Goal: Task Accomplishment & Management: Manage account settings

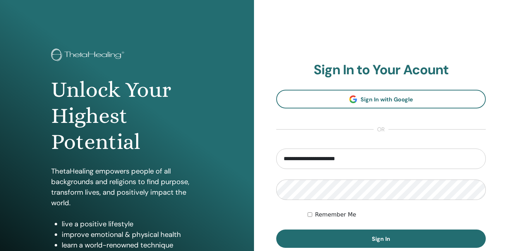
type input "**********"
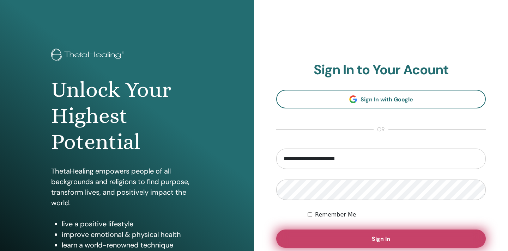
click at [354, 232] on button "Sign In" at bounding box center [380, 239] width 209 height 18
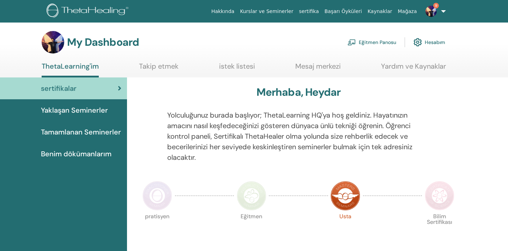
click at [378, 46] on link "Eğitmen Panosu" at bounding box center [371, 43] width 49 height 16
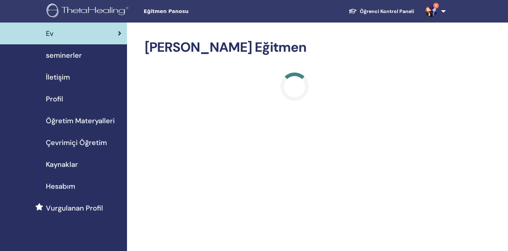
click at [73, 52] on span "seminerler" at bounding box center [64, 55] width 36 height 11
click at [72, 55] on span "seminerler" at bounding box center [64, 55] width 36 height 11
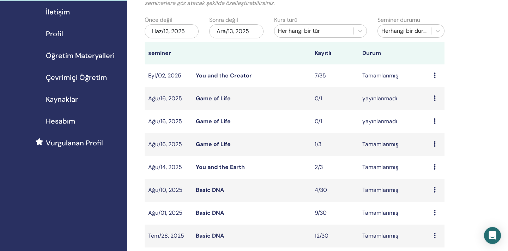
scroll to position [75, 0]
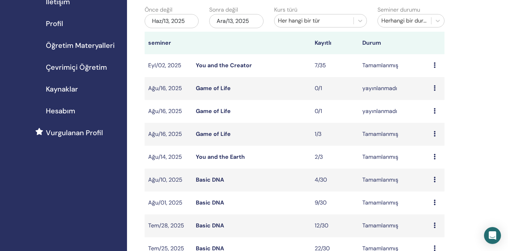
click at [208, 160] on link "You and the Earth" at bounding box center [220, 156] width 49 height 7
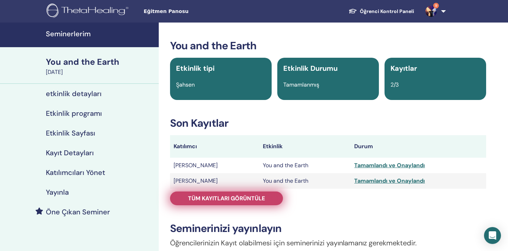
click at [222, 196] on span "Tüm kayıtları görüntüle" at bounding box center [226, 198] width 77 height 7
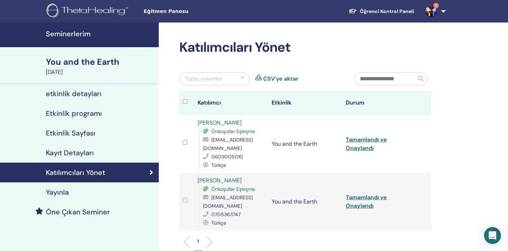
click at [352, 144] on td "Tamamlandı ve Onaylandı" at bounding box center [379, 144] width 74 height 58
click at [353, 143] on link "Tamamlandı ve Onaylandı" at bounding box center [366, 144] width 41 height 16
click at [88, 34] on h4 "Seminerlerim" at bounding box center [100, 34] width 109 height 8
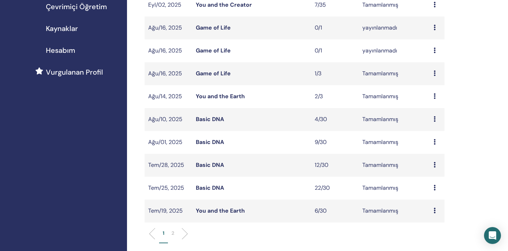
scroll to position [135, 0]
click at [225, 97] on link "You and the Earth" at bounding box center [220, 96] width 49 height 7
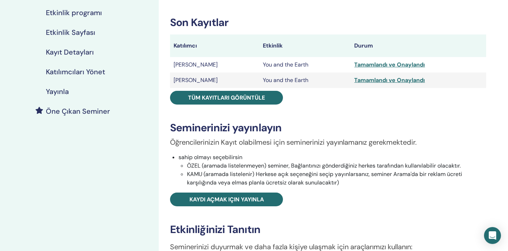
scroll to position [102, 0]
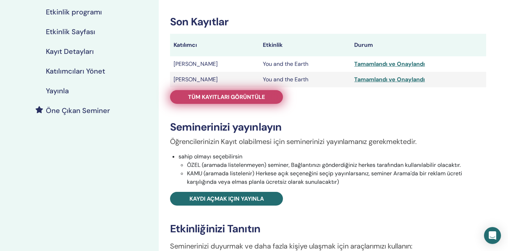
click at [232, 97] on span "Tüm kayıtları görüntüle" at bounding box center [226, 96] width 77 height 7
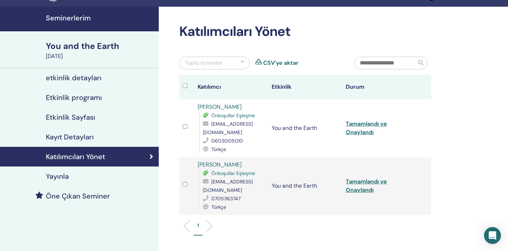
scroll to position [17, 0]
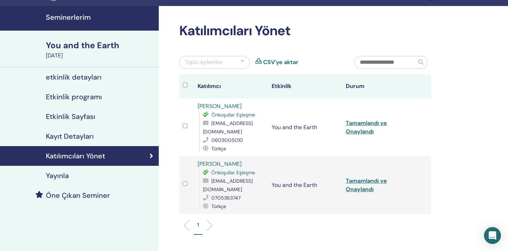
click at [79, 20] on h4 "Seminerlerim" at bounding box center [100, 17] width 109 height 8
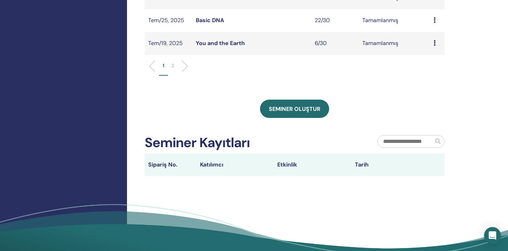
scroll to position [310, 0]
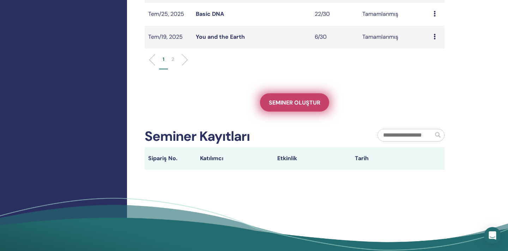
click at [276, 103] on span "Seminer oluştur" at bounding box center [294, 102] width 51 height 7
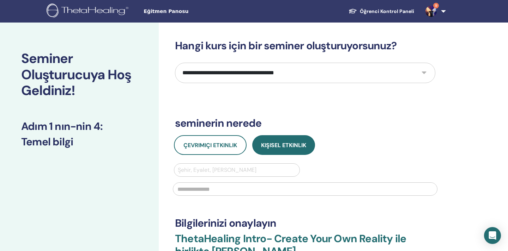
click at [245, 75] on select "**********" at bounding box center [305, 73] width 260 height 20
select select "*"
click at [175, 63] on select "**********" at bounding box center [305, 73] width 260 height 20
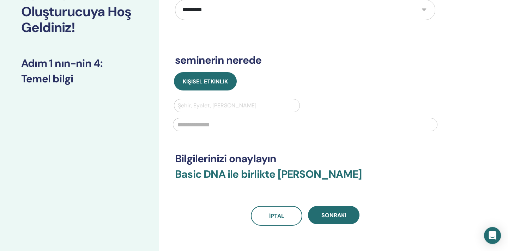
scroll to position [68, 0]
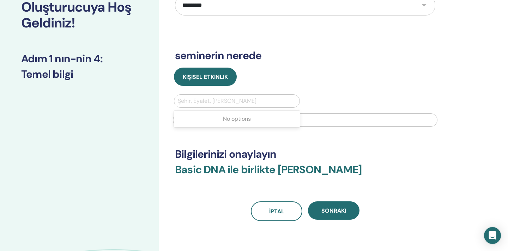
click at [247, 107] on div "Şehir, Eyalet, [PERSON_NAME]" at bounding box center [236, 101] width 125 height 13
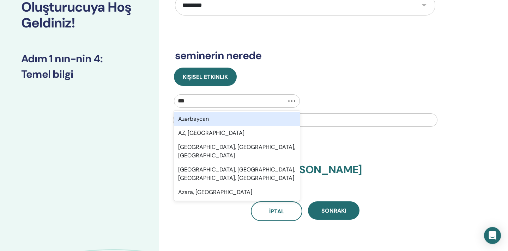
type input "****"
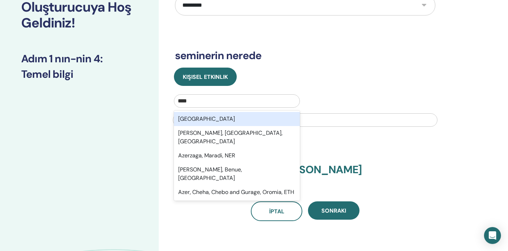
click at [246, 115] on div "[GEOGRAPHIC_DATA]" at bounding box center [237, 119] width 126 height 14
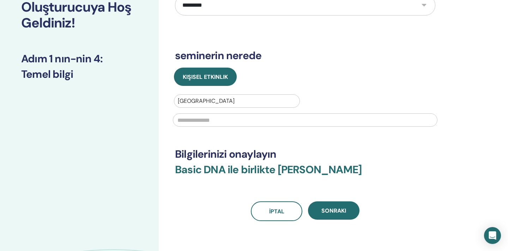
click at [244, 119] on input "text" at bounding box center [305, 120] width 264 height 13
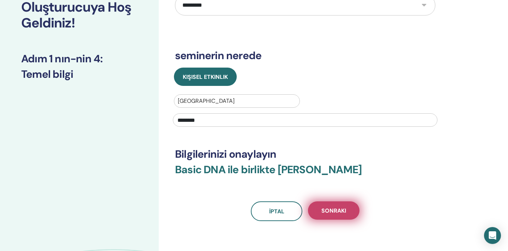
type input "********"
click at [328, 203] on button "Sonraki" at bounding box center [333, 211] width 51 height 18
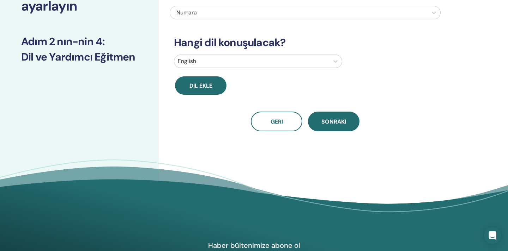
scroll to position [0, 0]
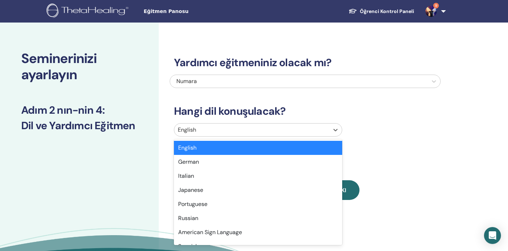
click at [274, 132] on div at bounding box center [252, 130] width 148 height 10
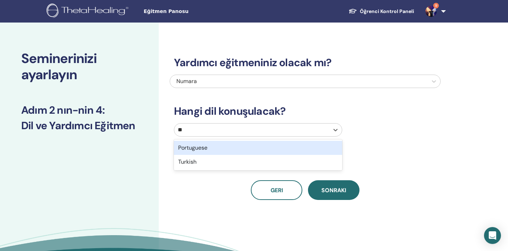
type input "***"
click at [310, 150] on div "Turkish" at bounding box center [258, 148] width 168 height 14
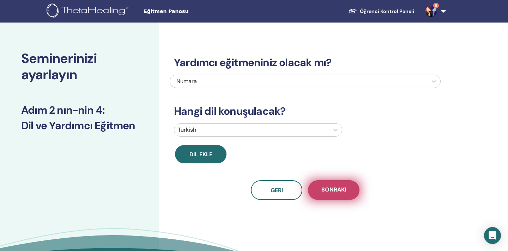
click at [341, 188] on span "Sonraki" at bounding box center [333, 190] width 25 height 9
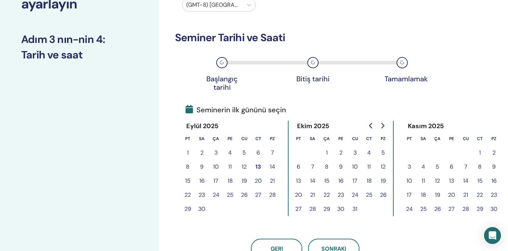
scroll to position [73, 0]
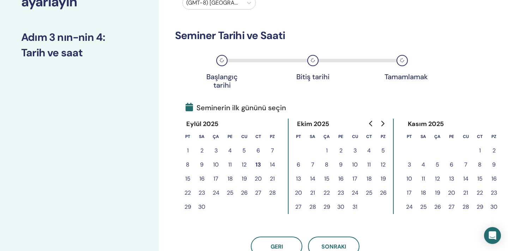
click at [190, 177] on button "15" at bounding box center [188, 179] width 14 height 14
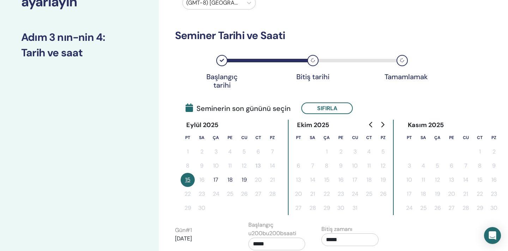
click at [217, 182] on button "17" at bounding box center [216, 180] width 14 height 14
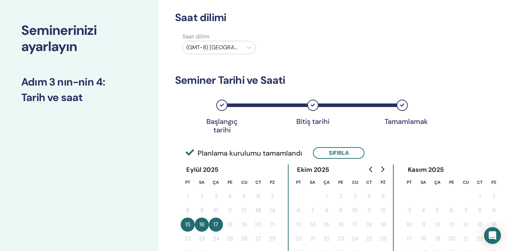
scroll to position [22, 0]
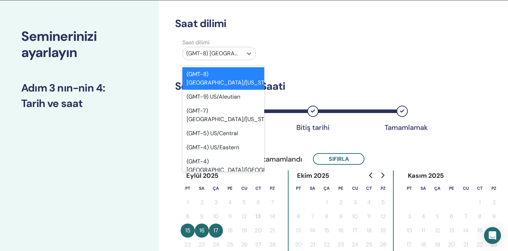
click at [231, 51] on div at bounding box center [212, 54] width 53 height 10
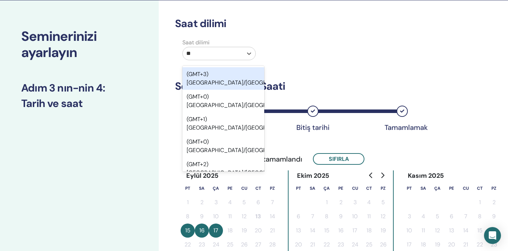
type input "***"
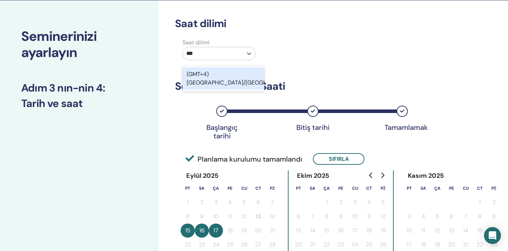
click at [231, 71] on div "(GMT+4) Asia/Baku" at bounding box center [223, 78] width 82 height 23
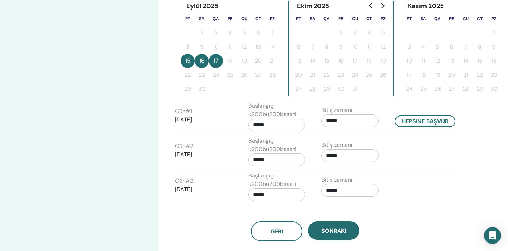
scroll to position [196, 0]
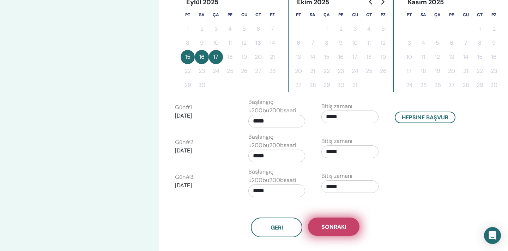
click at [336, 223] on button "Sonraki" at bounding box center [333, 227] width 51 height 18
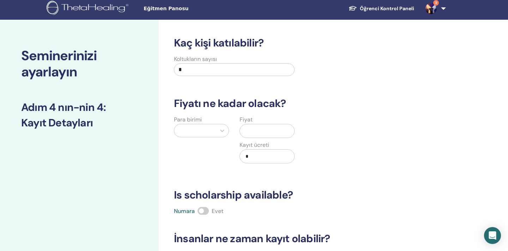
scroll to position [4, 0]
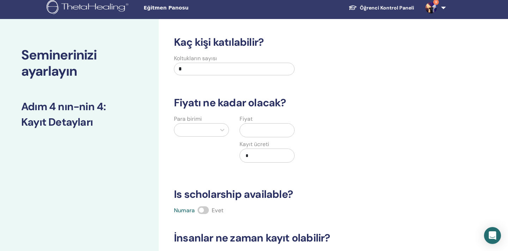
click at [254, 67] on input "*" at bounding box center [234, 69] width 121 height 13
type input "**"
click at [188, 131] on div at bounding box center [195, 130] width 35 height 10
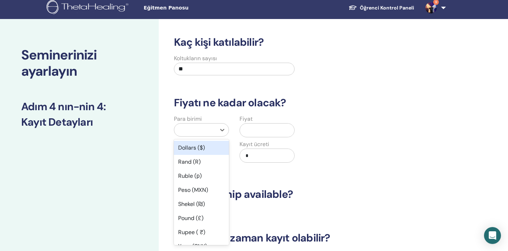
click at [188, 131] on div at bounding box center [195, 130] width 35 height 10
click at [194, 134] on div at bounding box center [195, 130] width 35 height 10
click at [195, 142] on div "Dollars ($)" at bounding box center [201, 148] width 55 height 14
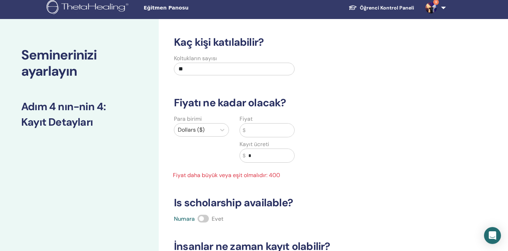
click at [258, 135] on input "text" at bounding box center [269, 130] width 49 height 13
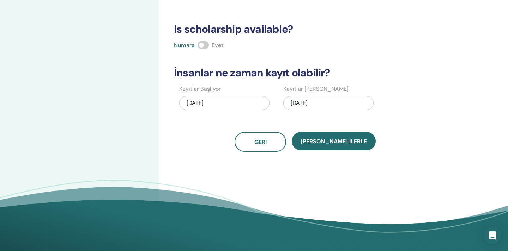
scroll to position [190, 0]
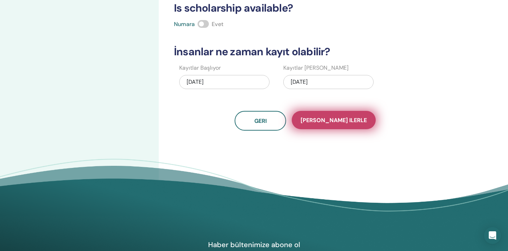
type input "***"
click at [325, 126] on button "Kaydet ilerle" at bounding box center [334, 120] width 84 height 18
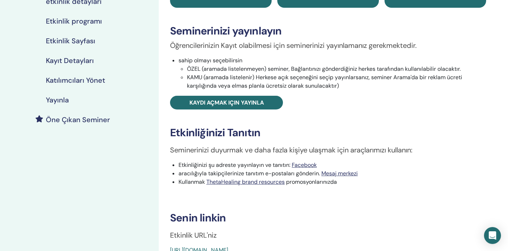
scroll to position [96, 0]
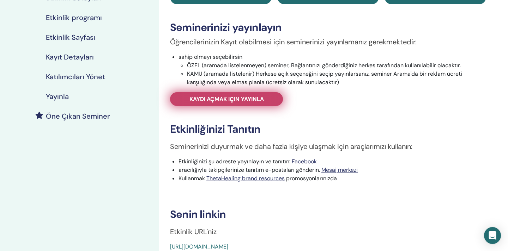
click at [267, 102] on link "Kaydı açmak için yayınla" at bounding box center [226, 99] width 113 height 14
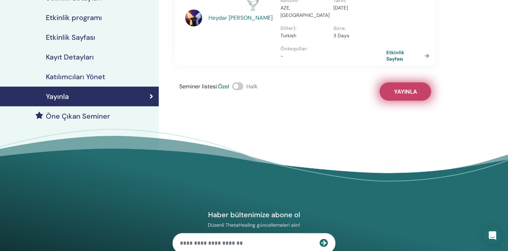
click at [420, 83] on button "Yayınla" at bounding box center [404, 92] width 51 height 18
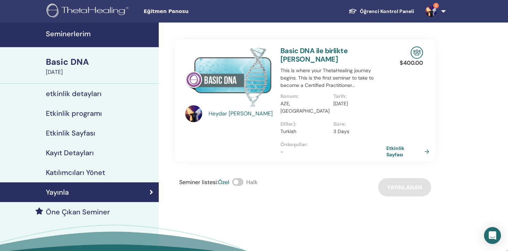
click at [86, 31] on h4 "Seminerlerim" at bounding box center [100, 34] width 109 height 8
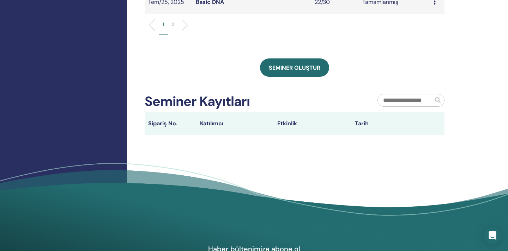
scroll to position [322, 0]
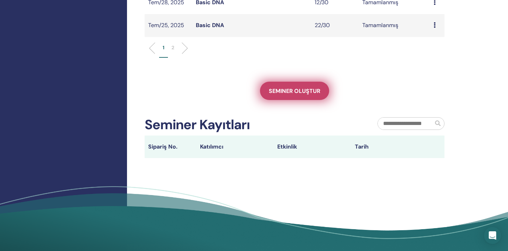
click at [303, 85] on link "Seminer oluştur" at bounding box center [294, 91] width 69 height 18
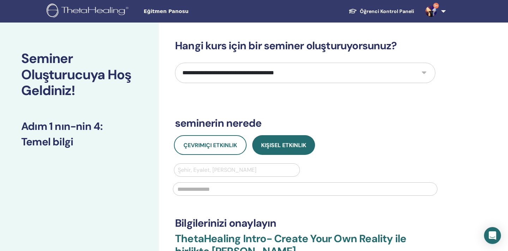
click at [325, 73] on select "**********" at bounding box center [305, 73] width 260 height 20
select select "*"
click at [175, 63] on select "**********" at bounding box center [305, 73] width 260 height 20
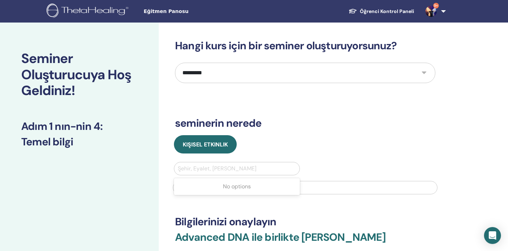
click at [243, 166] on div at bounding box center [237, 169] width 118 height 10
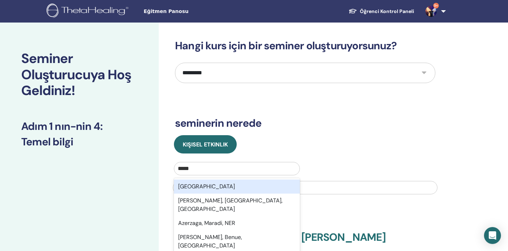
type input "******"
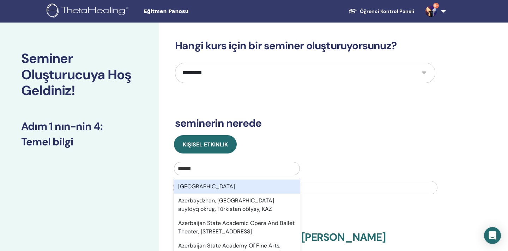
click at [209, 188] on div "[GEOGRAPHIC_DATA]" at bounding box center [237, 187] width 126 height 14
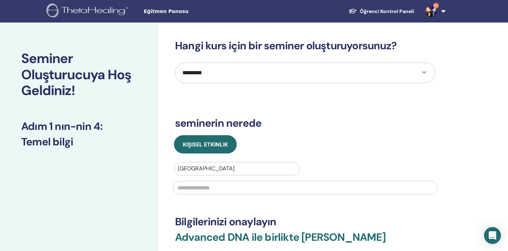
click at [209, 188] on input "text" at bounding box center [305, 187] width 264 height 13
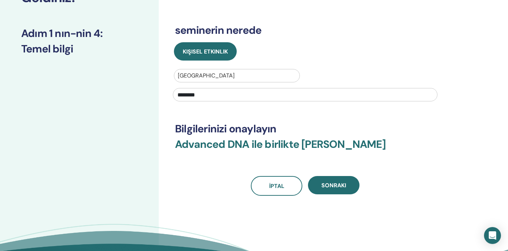
scroll to position [96, 0]
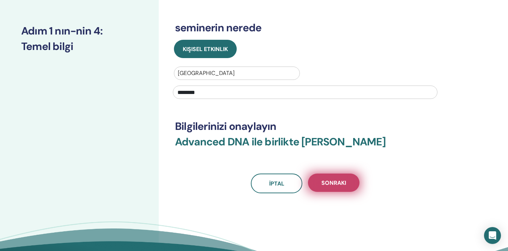
type input "********"
click at [344, 185] on span "Sonraki" at bounding box center [333, 182] width 25 height 7
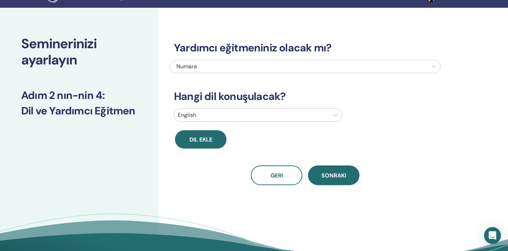
scroll to position [14, 0]
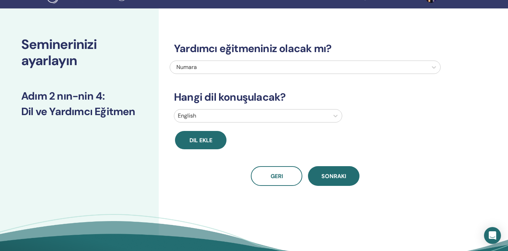
click at [313, 125] on div "English" at bounding box center [305, 117] width 271 height 16
drag, startPoint x: 312, startPoint y: 125, endPoint x: 312, endPoint y: 120, distance: 4.6
click at [312, 121] on div "English" at bounding box center [305, 117] width 271 height 16
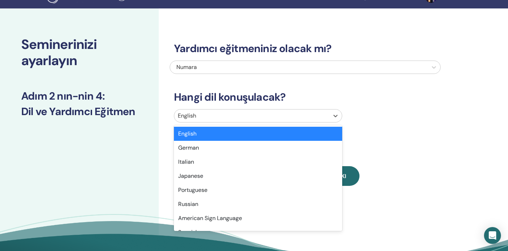
click at [312, 120] on div at bounding box center [252, 116] width 148 height 10
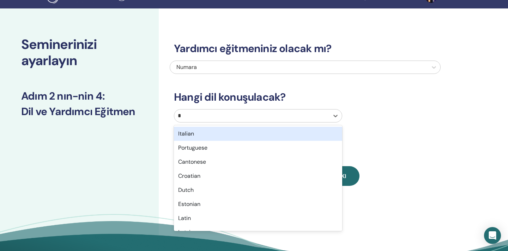
type input "**"
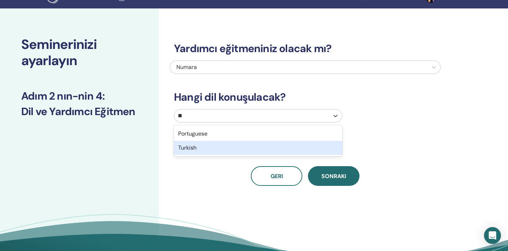
click at [302, 147] on div "Turkish" at bounding box center [258, 148] width 168 height 14
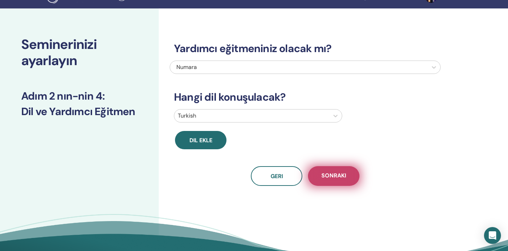
click at [330, 169] on button "Sonraki" at bounding box center [333, 176] width 51 height 20
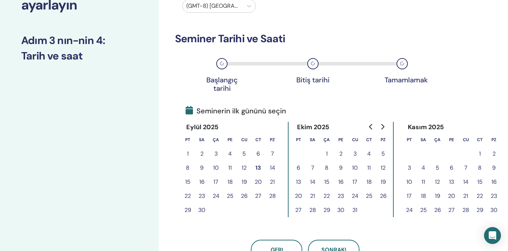
scroll to position [72, 0]
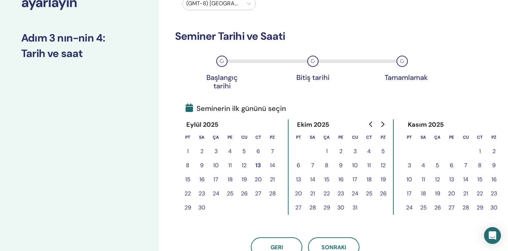
click at [231, 180] on button "18" at bounding box center [230, 180] width 14 height 14
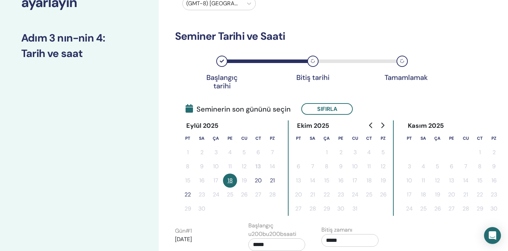
click at [258, 182] on button "20" at bounding box center [258, 181] width 14 height 14
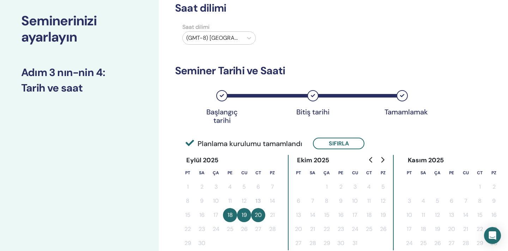
scroll to position [0, 0]
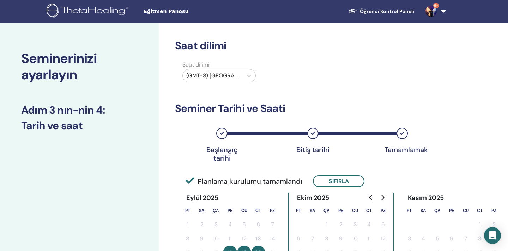
click at [233, 81] on div "(GMT-8) [GEOGRAPHIC_DATA]/[US_STATE]" at bounding box center [213, 75] width 60 height 13
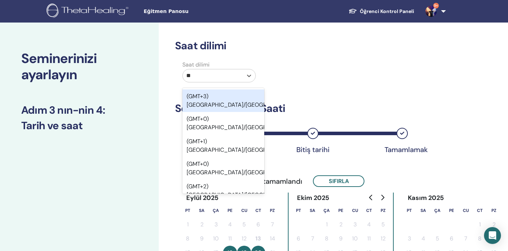
type input "***"
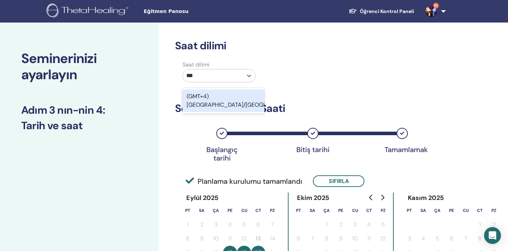
click at [236, 94] on div "(GMT+4) [GEOGRAPHIC_DATA]/[GEOGRAPHIC_DATA]" at bounding box center [223, 101] width 82 height 23
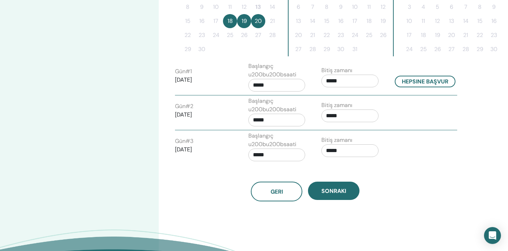
scroll to position [230, 0]
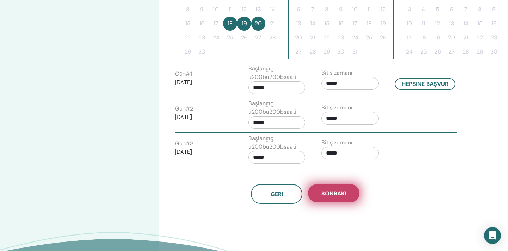
click at [325, 186] on button "Sonraki" at bounding box center [333, 193] width 51 height 18
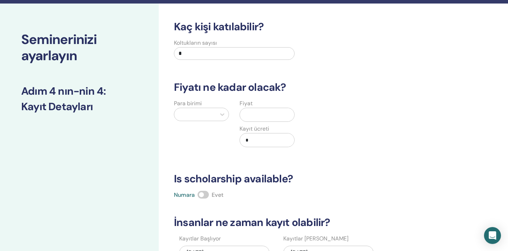
scroll to position [20, 0]
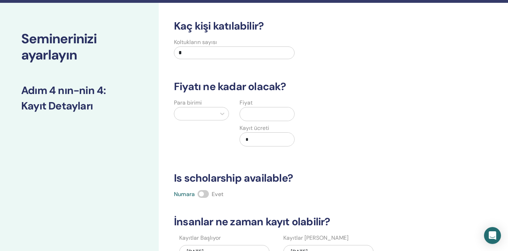
click at [228, 54] on input "*" at bounding box center [234, 53] width 121 height 13
type input "**"
click at [182, 120] on div "Para birimi" at bounding box center [202, 127] width 66 height 56
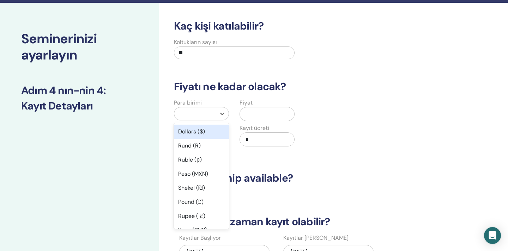
click at [189, 116] on div at bounding box center [195, 114] width 35 height 10
click at [193, 134] on div "Dollars ($)" at bounding box center [201, 132] width 55 height 14
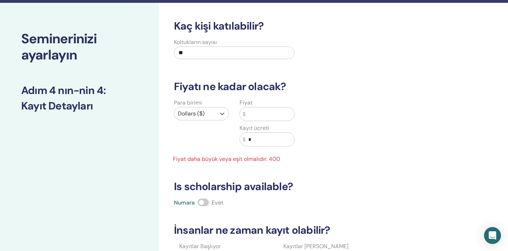
click at [265, 113] on input "text" at bounding box center [269, 114] width 49 height 13
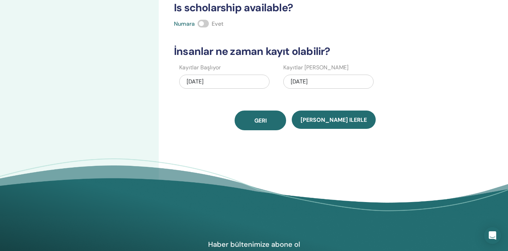
scroll to position [196, 0]
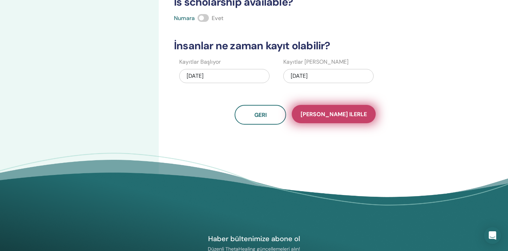
type input "***"
click at [322, 114] on span "Kaydet ilerle" at bounding box center [333, 114] width 66 height 7
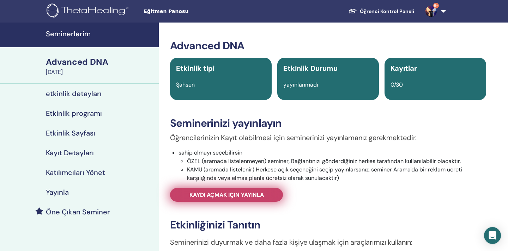
click at [251, 193] on span "Kaydı açmak için yayınla" at bounding box center [226, 194] width 74 height 7
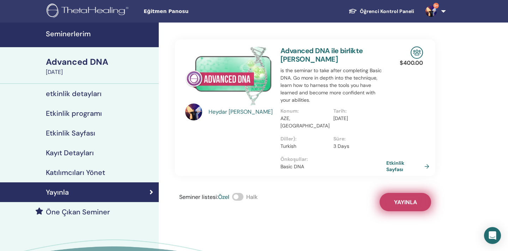
click at [419, 203] on button "Yayınla" at bounding box center [404, 202] width 51 height 18
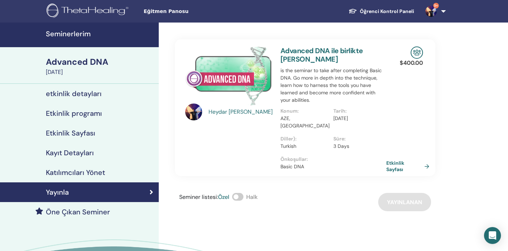
click at [85, 32] on h4 "Seminerlerim" at bounding box center [100, 34] width 109 height 8
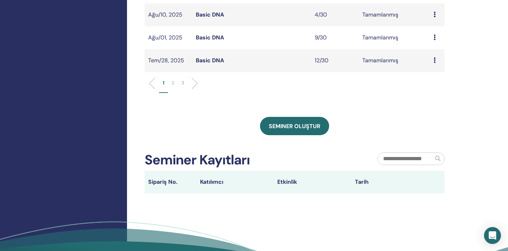
scroll to position [280, 0]
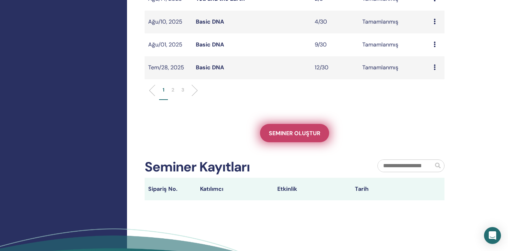
click at [286, 142] on link "Seminer oluştur" at bounding box center [294, 133] width 69 height 18
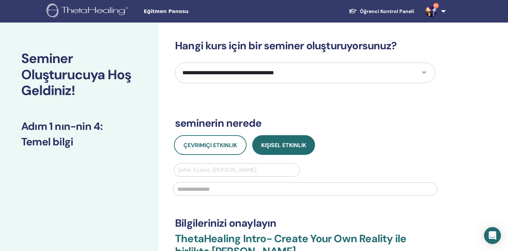
click at [317, 77] on select "**********" at bounding box center [305, 73] width 260 height 20
select select "**"
click at [175, 63] on select "**********" at bounding box center [305, 73] width 260 height 20
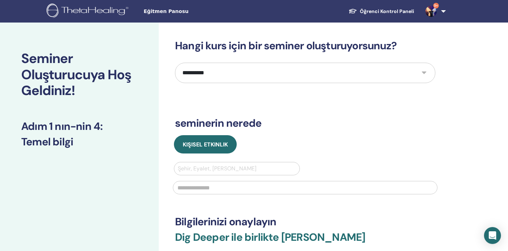
click at [238, 170] on div at bounding box center [237, 169] width 118 height 10
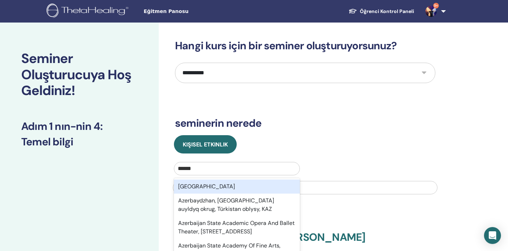
type input "*******"
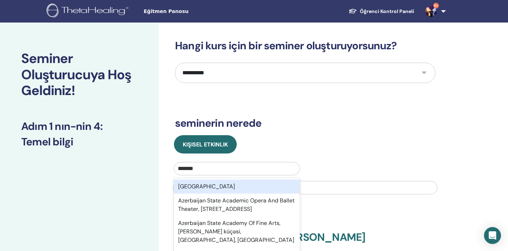
click at [229, 184] on div "[GEOGRAPHIC_DATA]" at bounding box center [237, 187] width 126 height 14
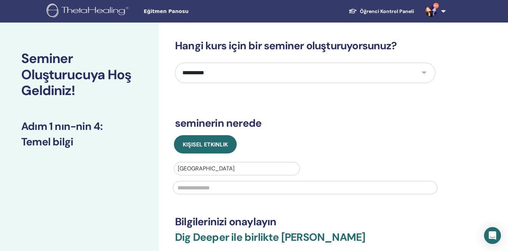
click at [228, 188] on input "text" at bounding box center [305, 187] width 264 height 13
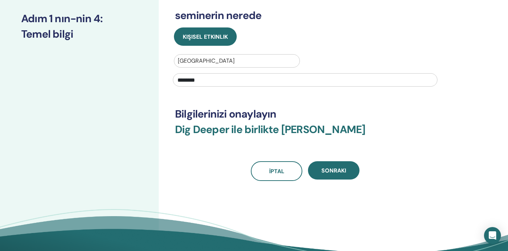
scroll to position [109, 0]
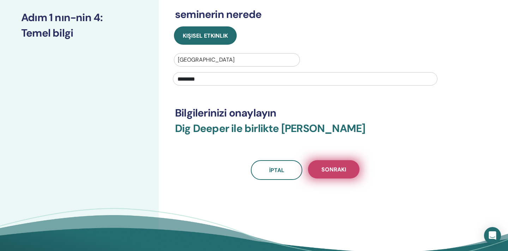
type input "********"
click at [341, 169] on span "Sonraki" at bounding box center [333, 169] width 25 height 7
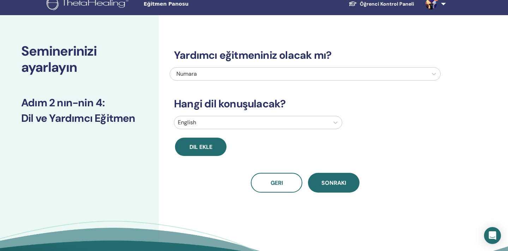
scroll to position [0, 0]
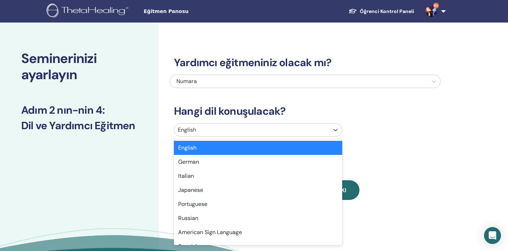
click at [284, 130] on div at bounding box center [252, 130] width 148 height 10
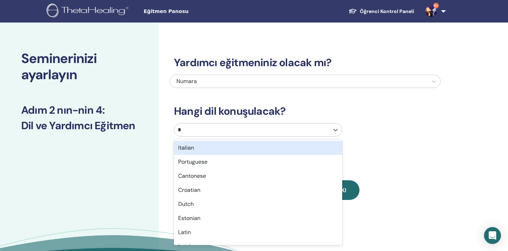
type input "**"
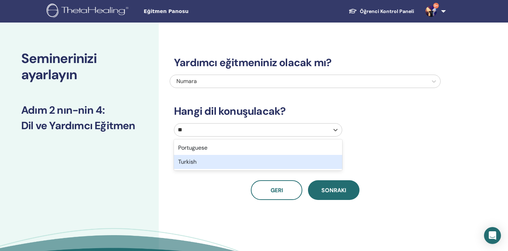
click at [274, 163] on div "Turkish" at bounding box center [258, 162] width 168 height 14
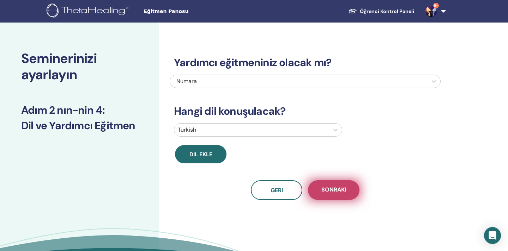
click at [322, 181] on button "Sonraki" at bounding box center [333, 191] width 51 height 20
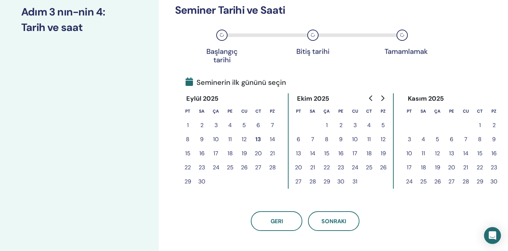
scroll to position [100, 0]
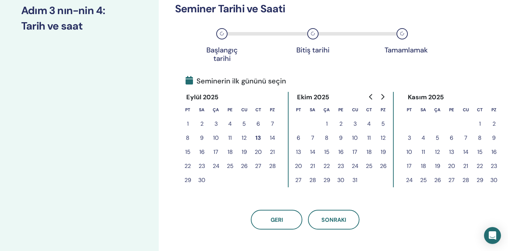
click at [272, 152] on button "21" at bounding box center [272, 152] width 14 height 14
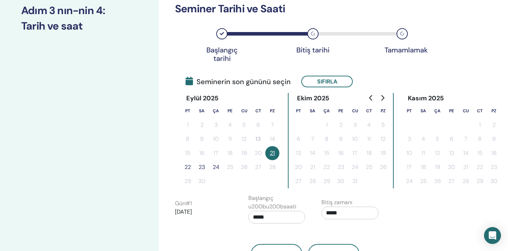
click at [188, 168] on button "22" at bounding box center [188, 167] width 14 height 14
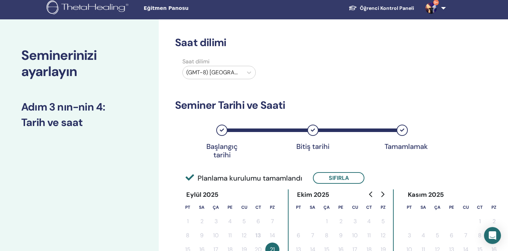
scroll to position [0, 0]
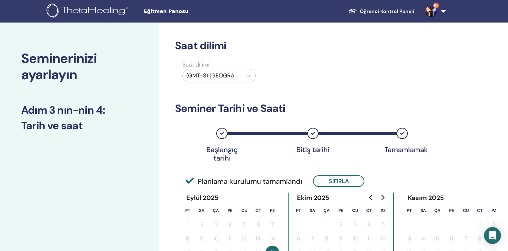
click at [217, 84] on div "(GMT-8) US/Alaska" at bounding box center [219, 77] width 82 height 16
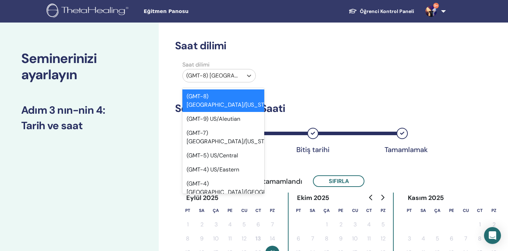
click at [217, 79] on div at bounding box center [212, 76] width 53 height 10
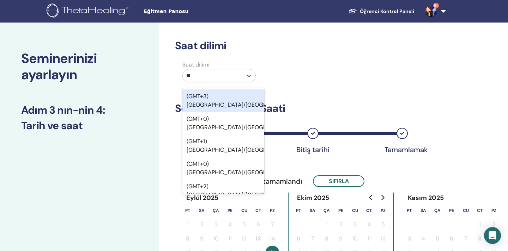
type input "***"
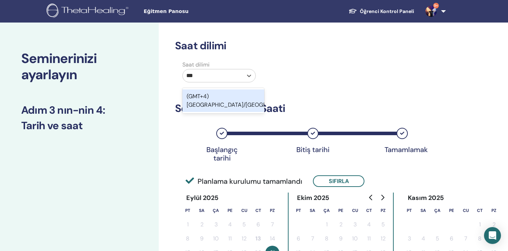
click at [222, 95] on div "(GMT+4) Asia/Baku" at bounding box center [223, 101] width 82 height 23
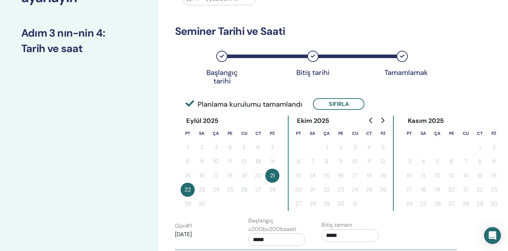
scroll to position [80, 0]
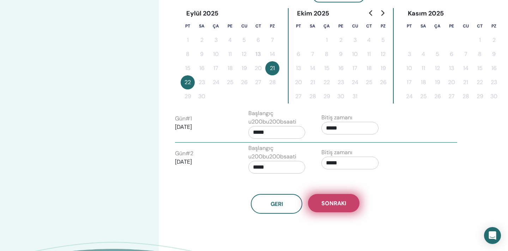
click at [336, 199] on button "Sonraki" at bounding box center [333, 203] width 51 height 18
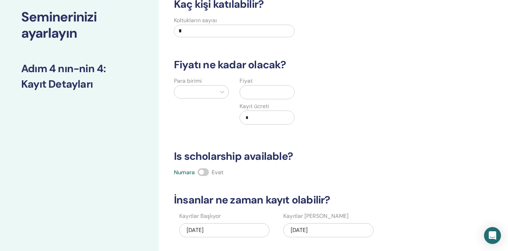
scroll to position [0, 0]
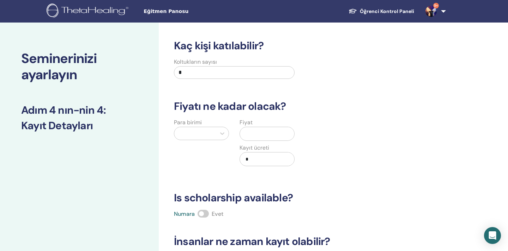
click at [272, 81] on div "Koltukların sayısı *" at bounding box center [234, 70] width 121 height 25
click at [272, 80] on div "Koltukların sayısı *" at bounding box center [234, 70] width 121 height 25
click at [270, 71] on input "*" at bounding box center [234, 72] width 121 height 13
type input "**"
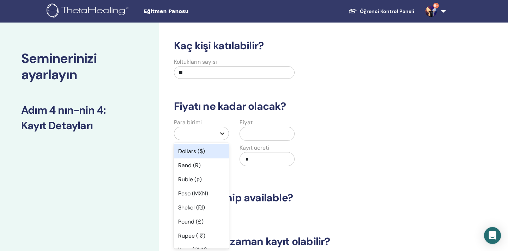
click at [222, 129] on div at bounding box center [222, 133] width 13 height 13
click at [213, 149] on div "Dollars ($)" at bounding box center [201, 152] width 55 height 14
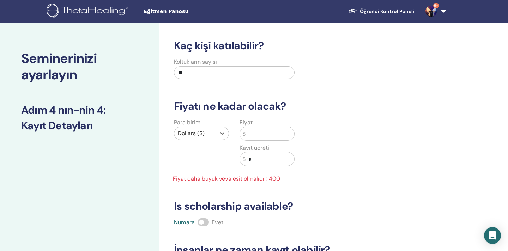
click at [250, 131] on input "text" at bounding box center [269, 133] width 49 height 13
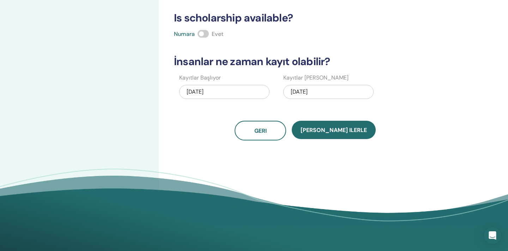
scroll to position [194, 0]
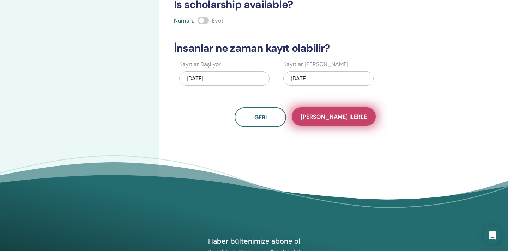
type input "***"
click at [322, 115] on span "Kaydet ilerle" at bounding box center [333, 116] width 66 height 7
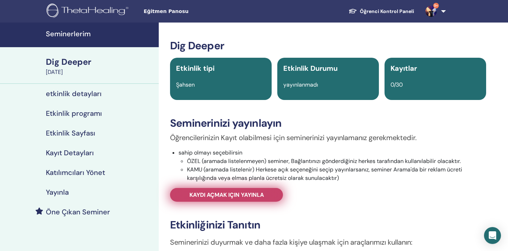
click at [225, 194] on span "Kaydı açmak için yayınla" at bounding box center [226, 194] width 74 height 7
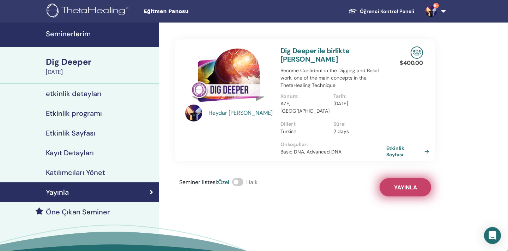
click at [392, 181] on button "Yayınla" at bounding box center [404, 187] width 51 height 18
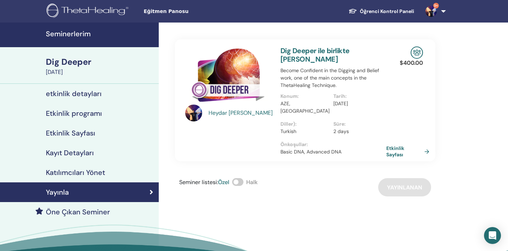
click at [77, 35] on h4 "Seminerlerim" at bounding box center [100, 34] width 109 height 8
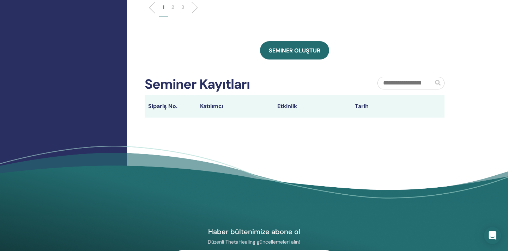
scroll to position [368, 0]
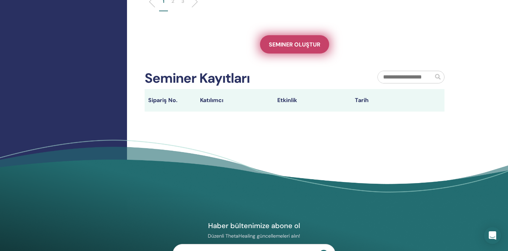
click at [272, 43] on span "Seminer oluştur" at bounding box center [294, 44] width 51 height 7
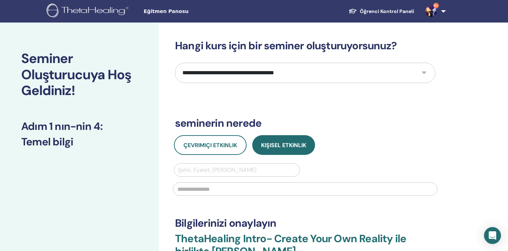
click at [289, 65] on select "**********" at bounding box center [305, 73] width 260 height 20
select select "****"
click at [175, 63] on select "**********" at bounding box center [305, 73] width 260 height 20
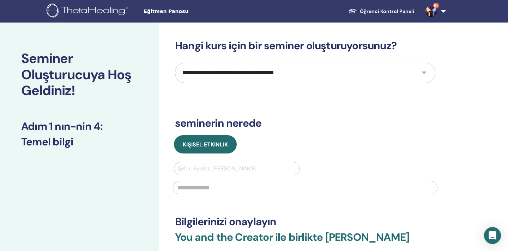
click at [227, 169] on div at bounding box center [237, 169] width 118 height 10
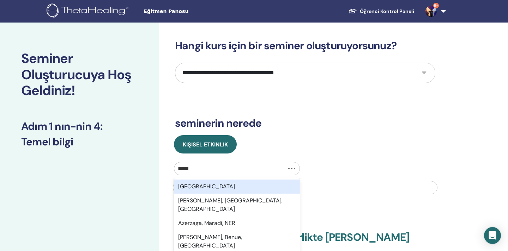
type input "******"
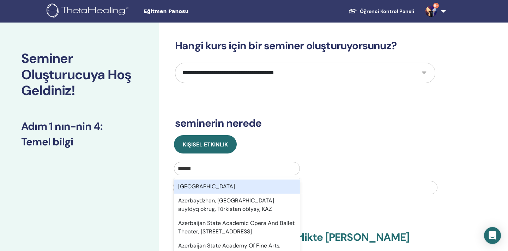
click at [211, 185] on div "[GEOGRAPHIC_DATA]" at bounding box center [237, 187] width 126 height 14
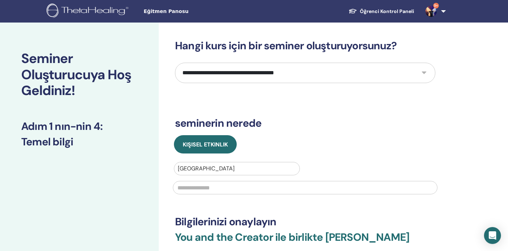
click at [209, 187] on input "text" at bounding box center [305, 187] width 264 height 13
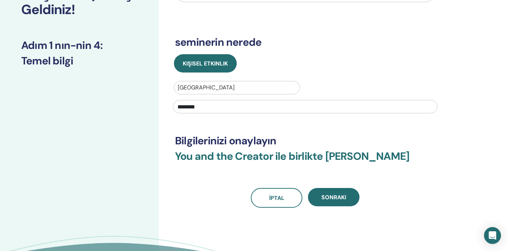
scroll to position [91, 0]
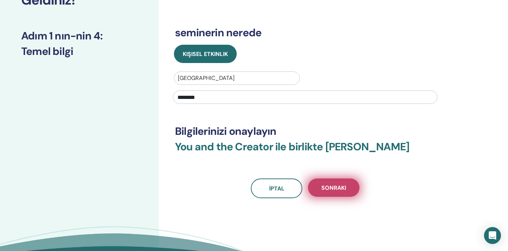
type input "********"
click at [326, 191] on span "Sonraki" at bounding box center [333, 187] width 25 height 7
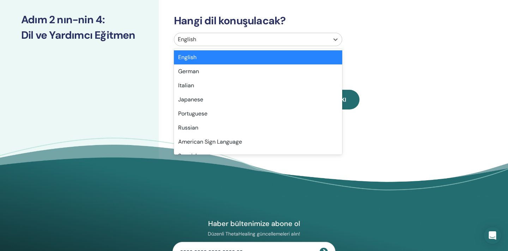
click at [290, 39] on div at bounding box center [252, 40] width 148 height 10
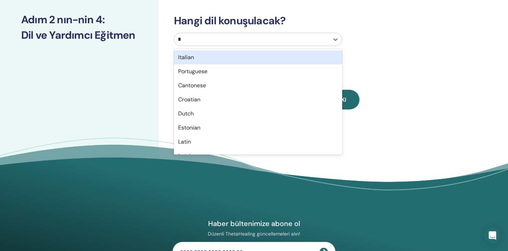
type input "**"
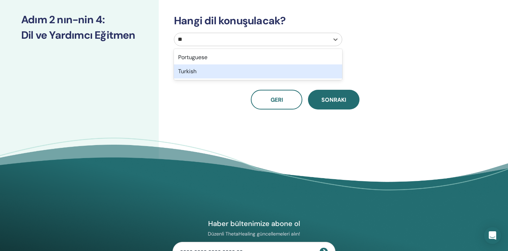
click at [279, 66] on div "Turkish" at bounding box center [258, 72] width 168 height 14
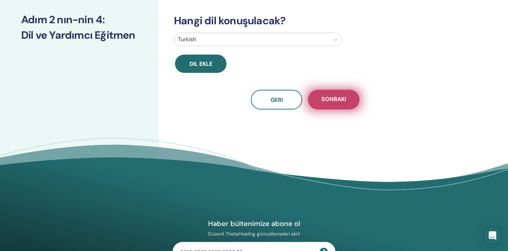
click at [331, 100] on span "Sonraki" at bounding box center [333, 100] width 25 height 9
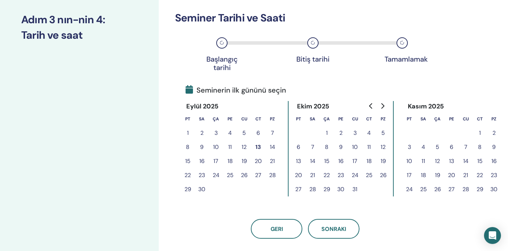
click at [206, 174] on button "23" at bounding box center [202, 176] width 14 height 14
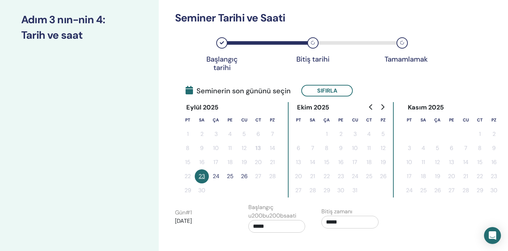
click at [219, 178] on button "24" at bounding box center [216, 177] width 14 height 14
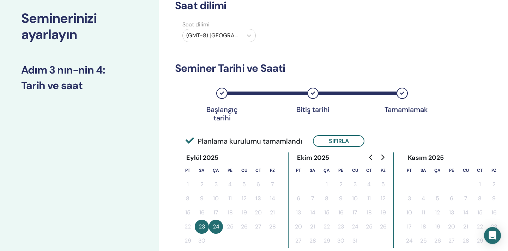
scroll to position [30, 0]
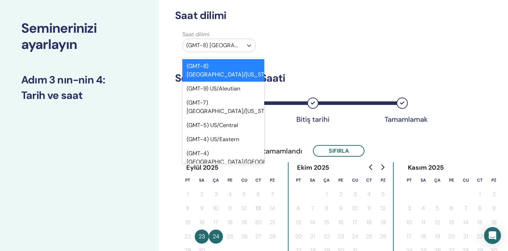
click at [212, 45] on div at bounding box center [212, 46] width 53 height 10
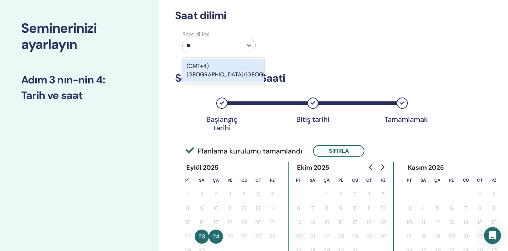
type input "***"
click at [231, 62] on div "(GMT+4) Asia/Baku" at bounding box center [223, 70] width 82 height 23
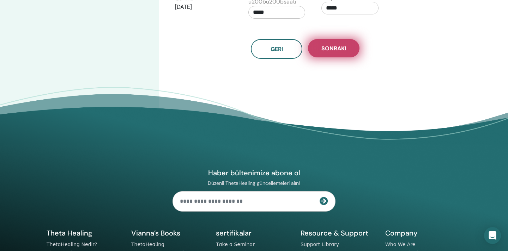
click at [350, 51] on button "Sonraki" at bounding box center [333, 48] width 51 height 18
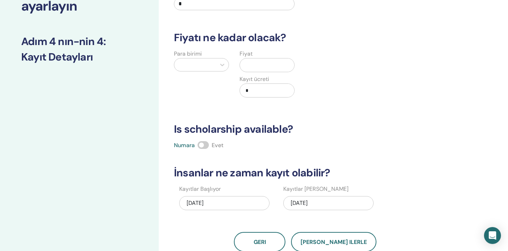
scroll to position [72, 0]
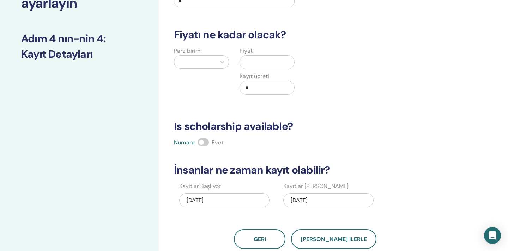
click at [268, 2] on input "*" at bounding box center [234, 1] width 121 height 13
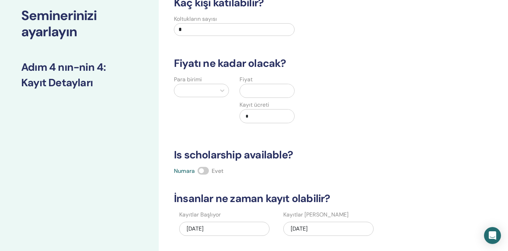
scroll to position [37, 0]
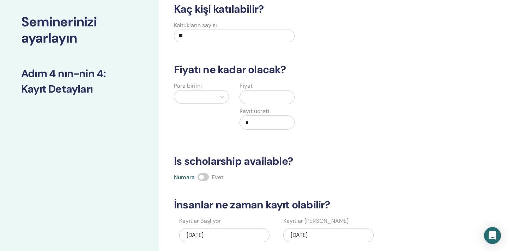
type input "**"
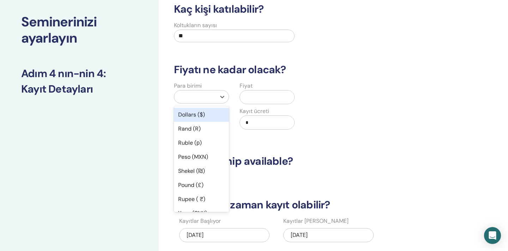
click at [201, 95] on div at bounding box center [195, 97] width 35 height 10
click at [203, 115] on div "Dollars ($)" at bounding box center [201, 115] width 55 height 14
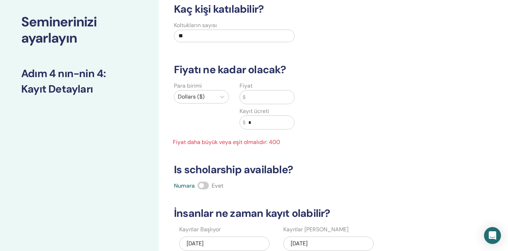
click at [259, 93] on input "text" at bounding box center [269, 97] width 49 height 13
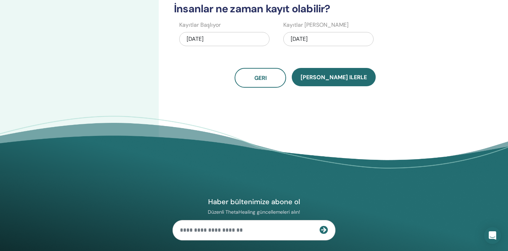
scroll to position [248, 0]
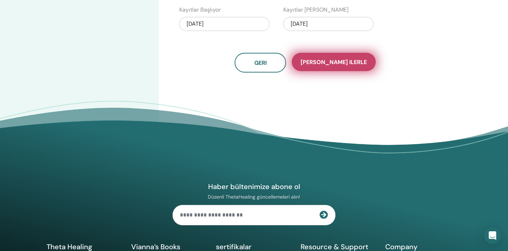
type input "***"
click at [348, 59] on span "Kaydet ilerle" at bounding box center [333, 62] width 66 height 7
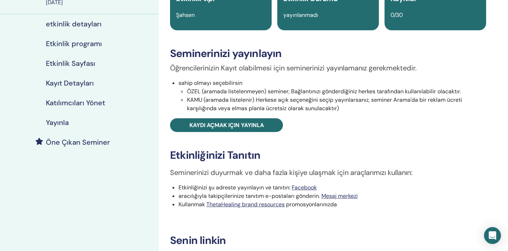
scroll to position [76, 0]
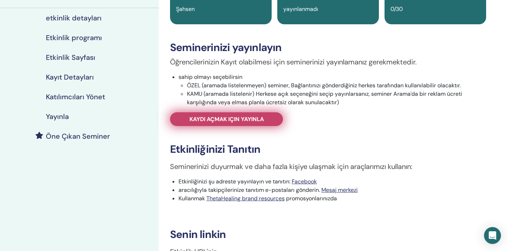
click at [266, 120] on link "Kaydı açmak için yayınla" at bounding box center [226, 119] width 113 height 14
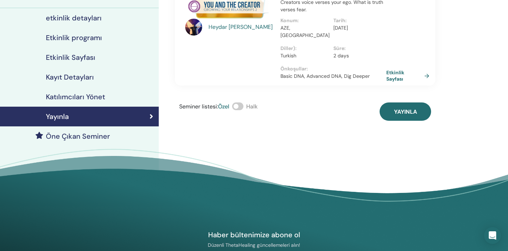
scroll to position [76, 0]
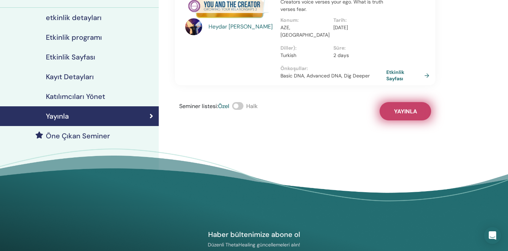
click at [410, 108] on span "Yayınla" at bounding box center [405, 111] width 23 height 7
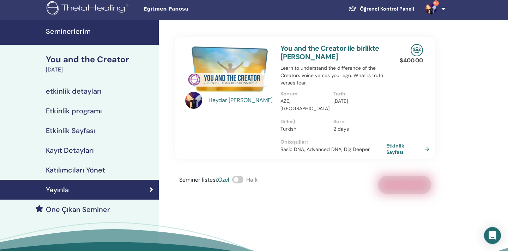
scroll to position [0, 0]
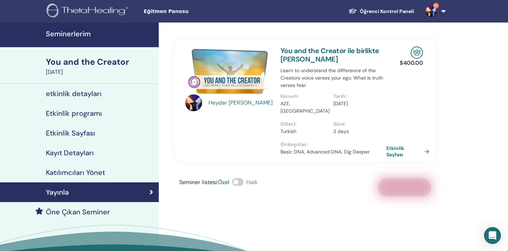
click at [87, 32] on h4 "Seminerlerim" at bounding box center [100, 34] width 109 height 8
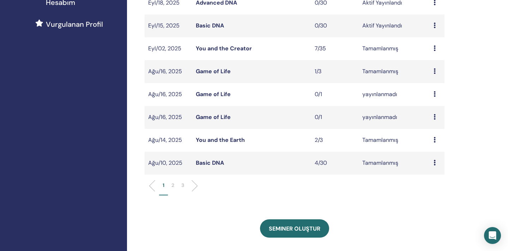
scroll to position [199, 0]
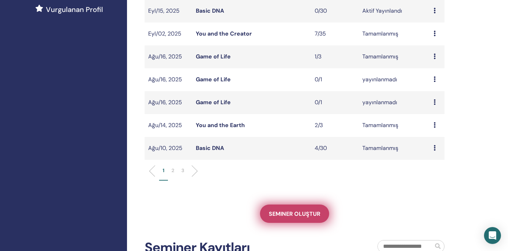
click at [284, 213] on span "Seminer oluştur" at bounding box center [294, 214] width 51 height 7
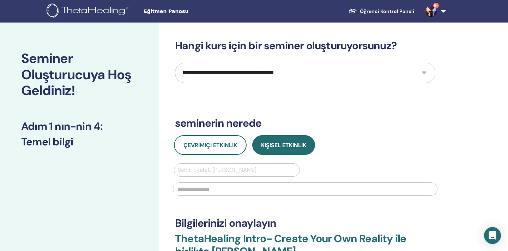
click at [295, 77] on select "**********" at bounding box center [305, 73] width 260 height 20
select select "**"
click at [175, 63] on select "**********" at bounding box center [305, 73] width 260 height 20
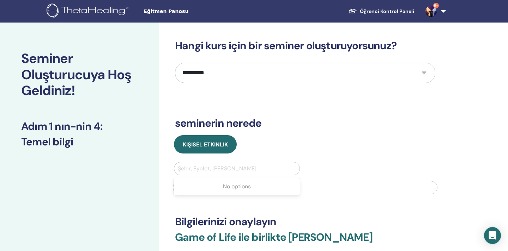
click at [245, 165] on div at bounding box center [237, 169] width 118 height 10
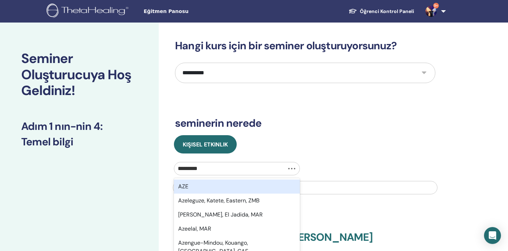
type input "**********"
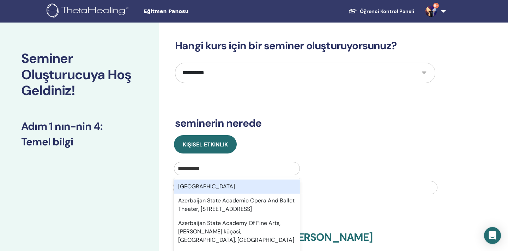
click at [219, 183] on div "[GEOGRAPHIC_DATA]" at bounding box center [237, 187] width 126 height 14
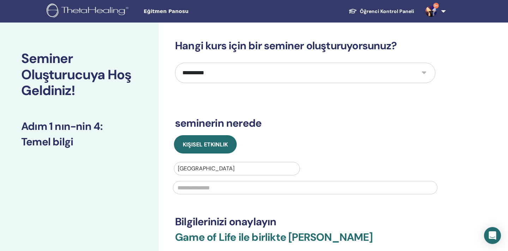
click at [218, 192] on input "text" at bounding box center [305, 187] width 264 height 13
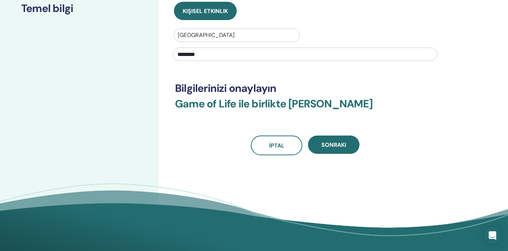
scroll to position [147, 0]
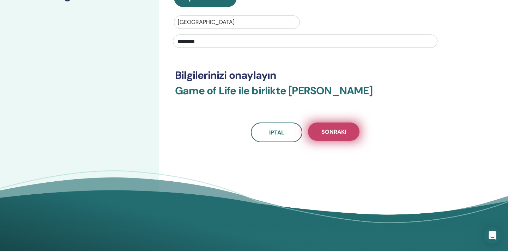
type input "********"
click at [347, 134] on button "Sonraki" at bounding box center [333, 132] width 51 height 18
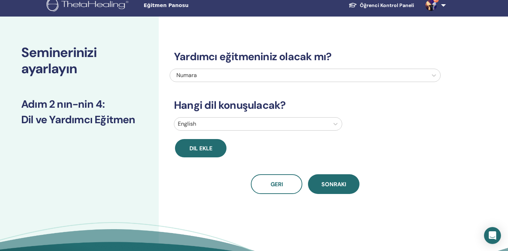
scroll to position [7, 0]
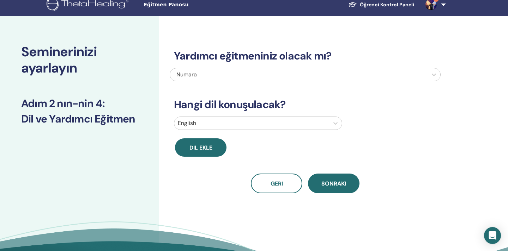
click at [327, 123] on div "English" at bounding box center [251, 123] width 155 height 13
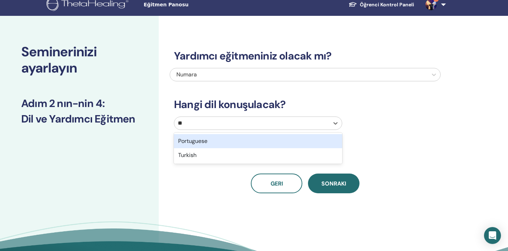
type input "***"
click at [318, 138] on div "Turkish" at bounding box center [258, 141] width 168 height 14
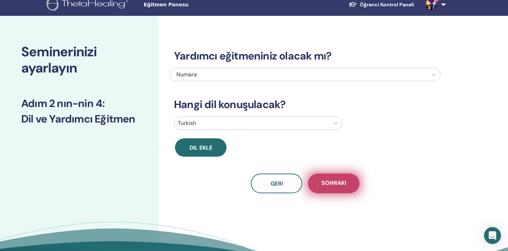
click at [335, 175] on button "Sonraki" at bounding box center [333, 184] width 51 height 20
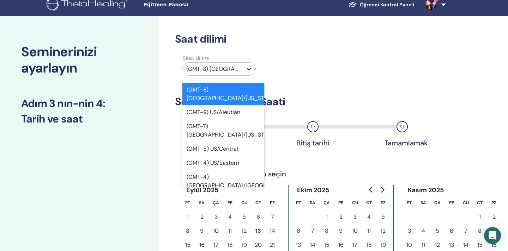
click at [245, 68] on div at bounding box center [249, 69] width 13 height 13
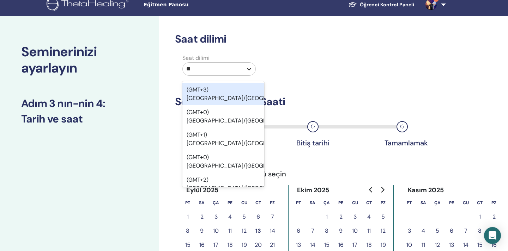
type input "***"
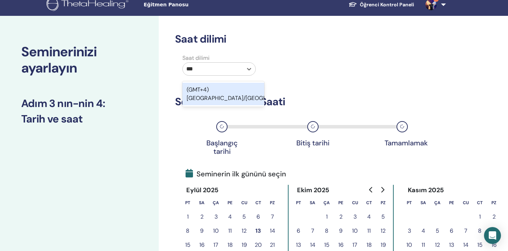
click at [240, 86] on div "(GMT+4) Asia/Baku" at bounding box center [223, 94] width 82 height 23
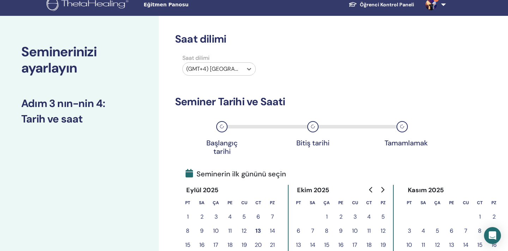
click at [238, 72] on div at bounding box center [212, 69] width 53 height 10
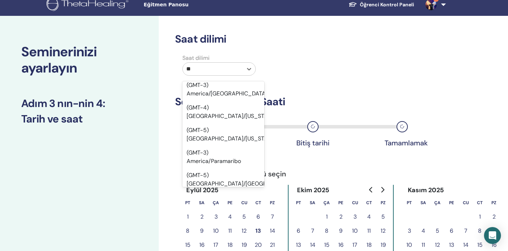
scroll to position [329, 0]
type input "***"
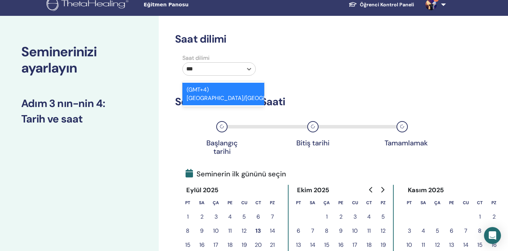
click at [230, 86] on div "(GMT+4) Asia/Baku" at bounding box center [223, 94] width 82 height 23
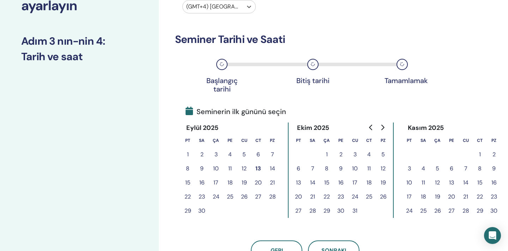
scroll to position [70, 0]
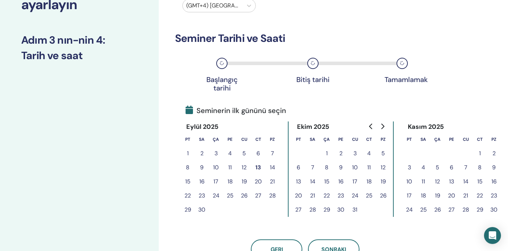
click at [232, 196] on button "25" at bounding box center [230, 196] width 14 height 14
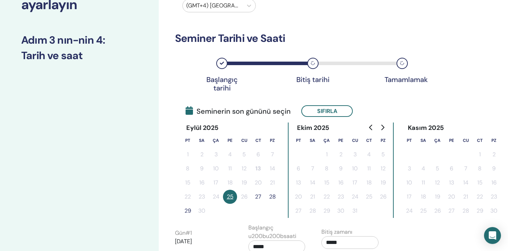
click at [260, 198] on button "27" at bounding box center [258, 197] width 14 height 14
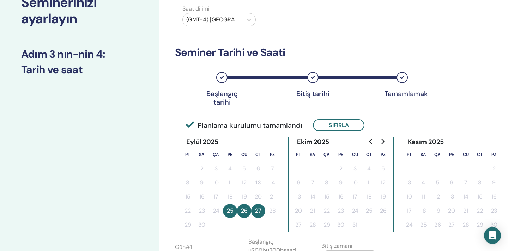
scroll to position [50, 0]
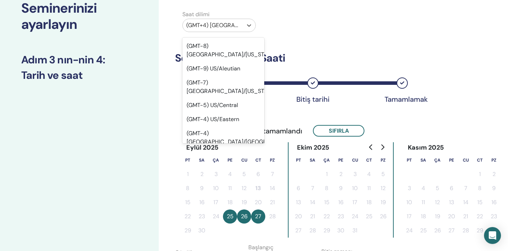
click at [236, 25] on div at bounding box center [212, 25] width 53 height 10
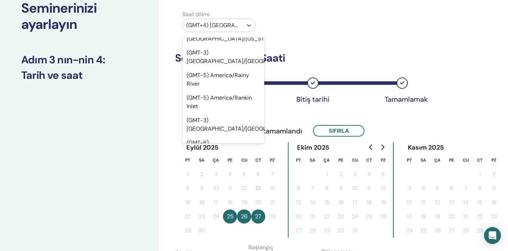
click at [304, 31] on div "Saat dilimi option (GMT+4) Asia/Baku selected, 293 of 595. 595 results availabl…" at bounding box center [305, 22] width 271 height 25
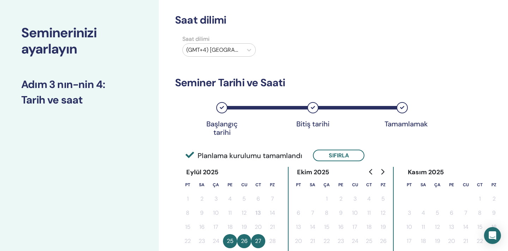
scroll to position [0, 0]
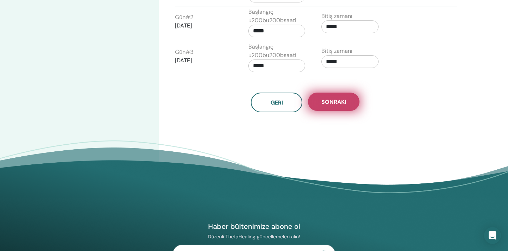
click at [324, 95] on button "Sonraki" at bounding box center [333, 102] width 51 height 18
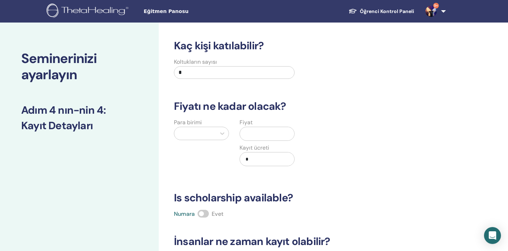
click at [245, 75] on input "*" at bounding box center [234, 72] width 121 height 13
type input "**"
drag, startPoint x: 193, startPoint y: 148, endPoint x: 196, endPoint y: 141, distance: 7.7
click at [193, 148] on div "Para birimi" at bounding box center [202, 146] width 66 height 56
click at [197, 140] on div "Para birimi" at bounding box center [202, 146] width 66 height 56
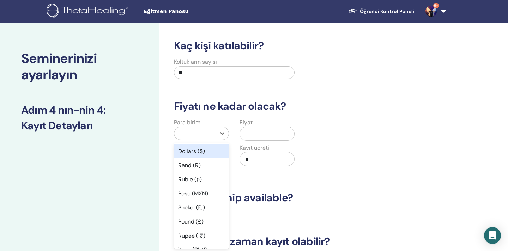
click at [201, 137] on div at bounding box center [195, 134] width 35 height 10
click at [201, 154] on div "Dollars ($)" at bounding box center [201, 152] width 55 height 14
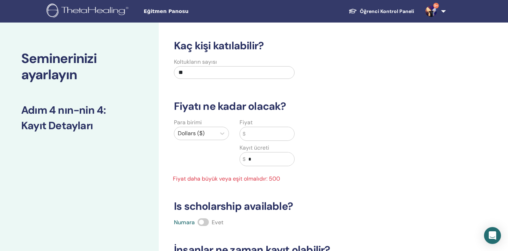
click at [256, 135] on input "text" at bounding box center [269, 133] width 49 height 13
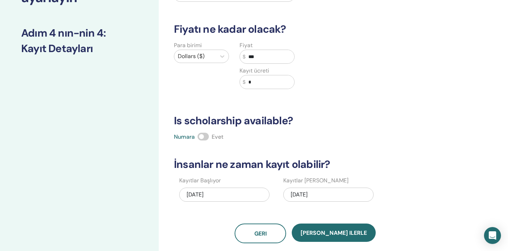
scroll to position [94, 0]
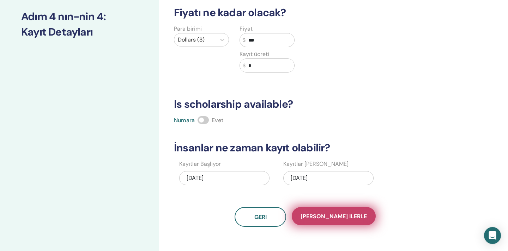
type input "***"
click at [317, 219] on span "Kaydet ilerle" at bounding box center [333, 216] width 66 height 7
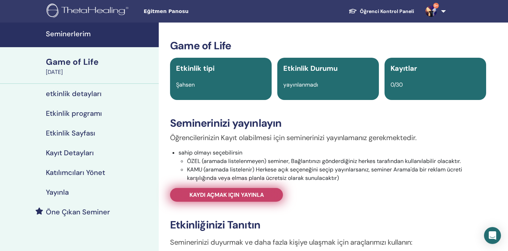
click at [276, 192] on link "Kaydı açmak için yayınla" at bounding box center [226, 195] width 113 height 14
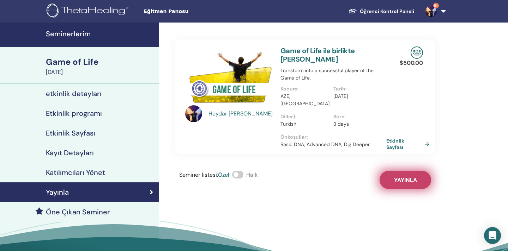
click at [385, 171] on button "Yayınla" at bounding box center [404, 180] width 51 height 18
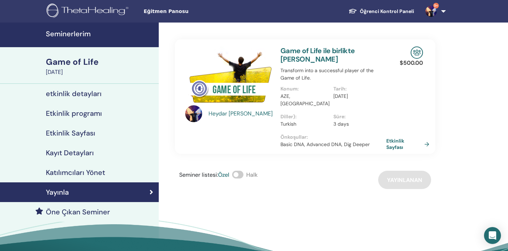
click at [95, 33] on h4 "Seminerlerim" at bounding box center [100, 34] width 109 height 8
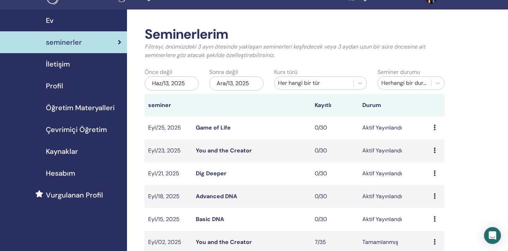
scroll to position [18, 0]
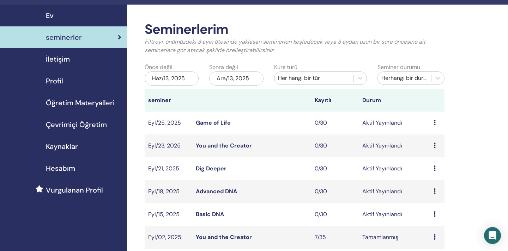
click at [235, 143] on link "You and the Creator" at bounding box center [224, 145] width 56 height 7
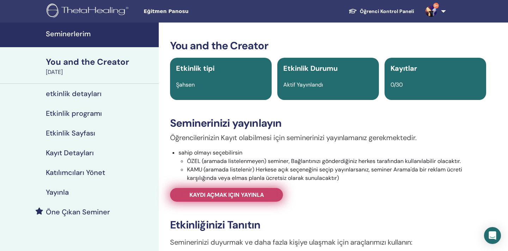
click at [251, 194] on span "Kaydı açmak için yayınla" at bounding box center [226, 194] width 74 height 7
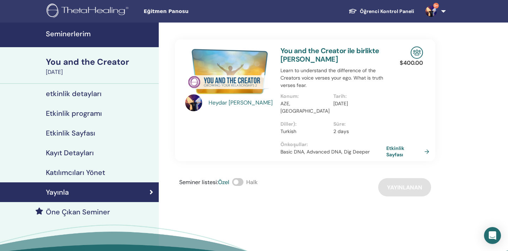
click at [79, 31] on h4 "Seminerlerim" at bounding box center [100, 34] width 109 height 8
click at [77, 37] on h4 "Seminerlerim" at bounding box center [100, 34] width 109 height 8
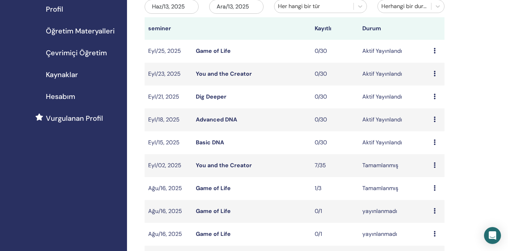
scroll to position [98, 0]
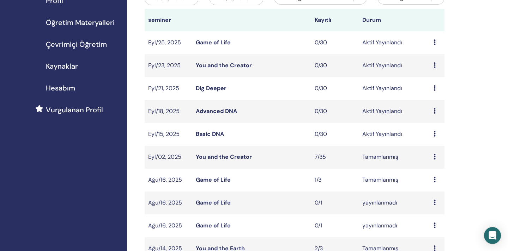
click at [214, 89] on link "Dig Deeper" at bounding box center [211, 88] width 31 height 7
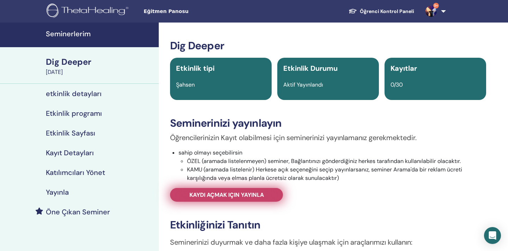
click at [252, 198] on span "Kaydı açmak için yayınla" at bounding box center [226, 194] width 74 height 7
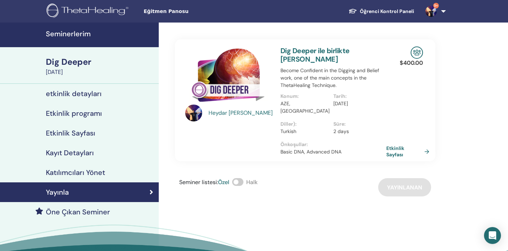
click at [83, 31] on h4 "Seminerlerim" at bounding box center [100, 34] width 109 height 8
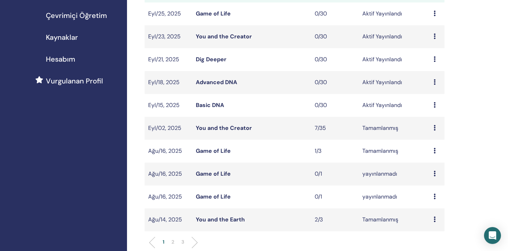
scroll to position [128, 0]
click at [212, 85] on link "Advanced DNA" at bounding box center [216, 81] width 41 height 7
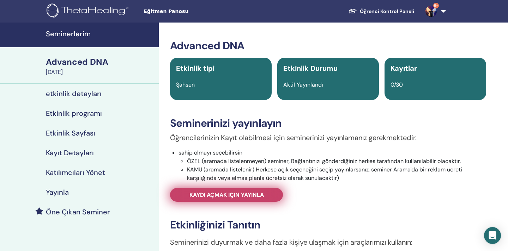
click at [231, 200] on link "Kaydı açmak için yayınla" at bounding box center [226, 195] width 113 height 14
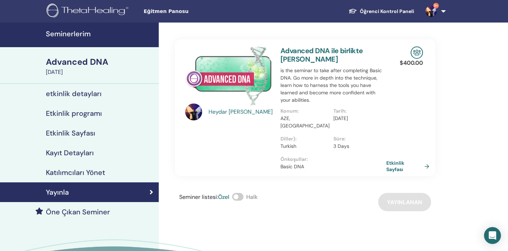
click at [75, 30] on h4 "Seminerlerim" at bounding box center [100, 34] width 109 height 8
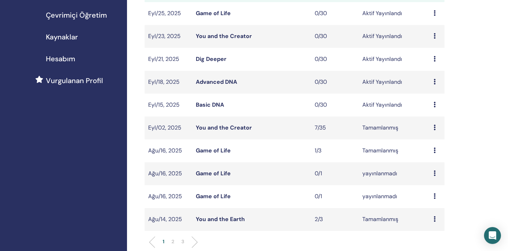
scroll to position [134, 0]
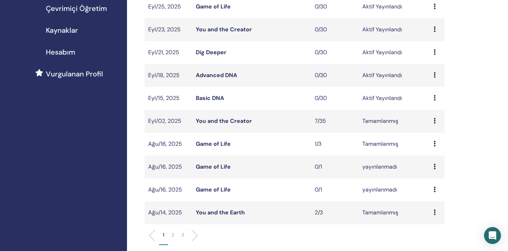
click at [217, 97] on link "Basic DNA" at bounding box center [210, 97] width 28 height 7
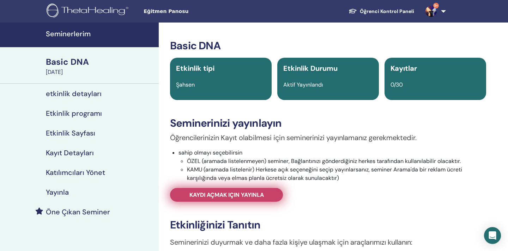
click at [238, 195] on span "Kaydı açmak için yayınla" at bounding box center [226, 194] width 74 height 7
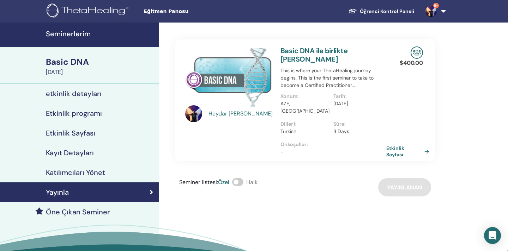
click at [74, 33] on h4 "Seminerlerim" at bounding box center [100, 34] width 109 height 8
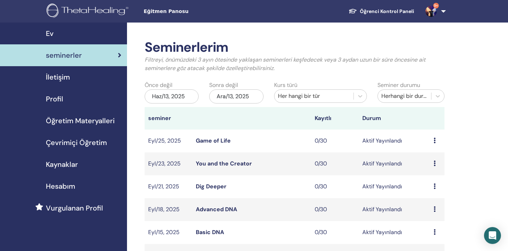
click at [56, 36] on div "Ev" at bounding box center [64, 33] width 116 height 11
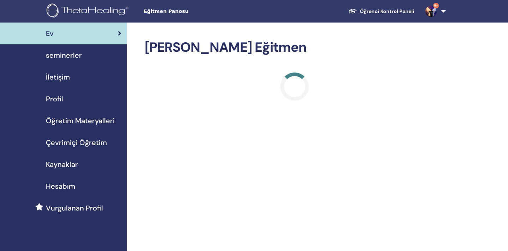
click at [72, 57] on span "seminerler" at bounding box center [64, 55] width 36 height 11
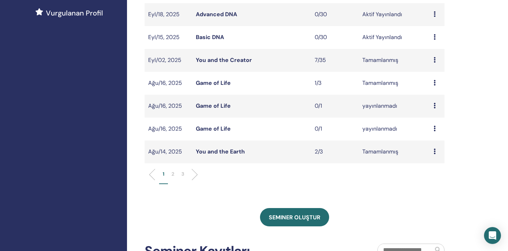
scroll to position [221, 0]
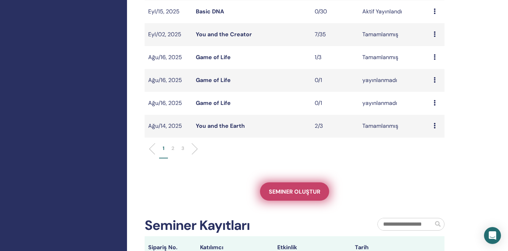
click at [283, 185] on link "Seminer oluştur" at bounding box center [294, 192] width 69 height 18
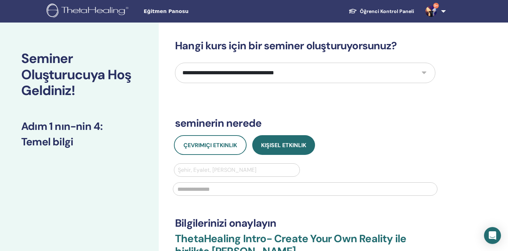
click at [294, 78] on select "**********" at bounding box center [305, 73] width 260 height 20
select select "****"
click at [175, 63] on select "**********" at bounding box center [305, 73] width 260 height 20
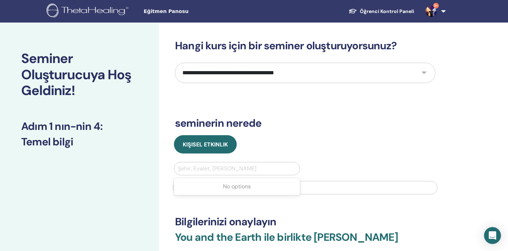
click at [221, 175] on div "Şehir, Eyalet, [PERSON_NAME]" at bounding box center [237, 168] width 126 height 13
type input "******"
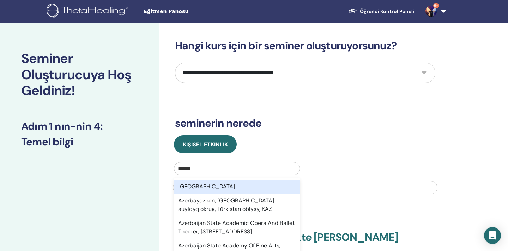
click at [218, 183] on div "[GEOGRAPHIC_DATA]" at bounding box center [237, 187] width 126 height 14
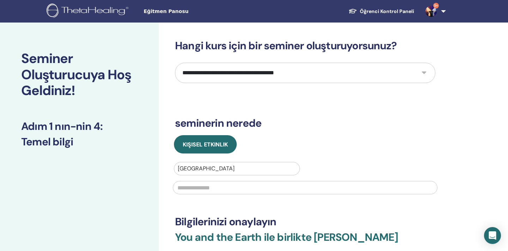
click at [218, 187] on input "text" at bounding box center [305, 187] width 264 height 13
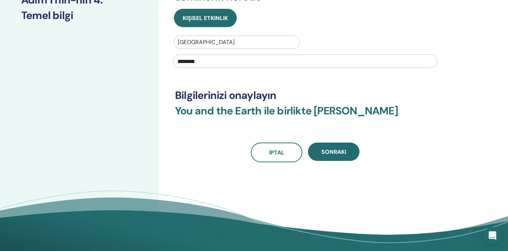
scroll to position [146, 0]
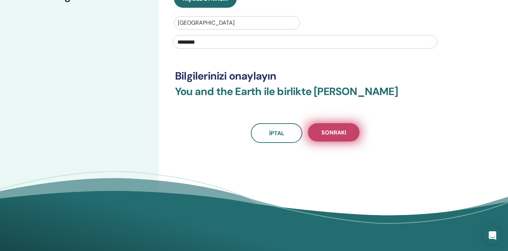
type input "********"
click at [335, 141] on button "Sonraki" at bounding box center [333, 132] width 51 height 18
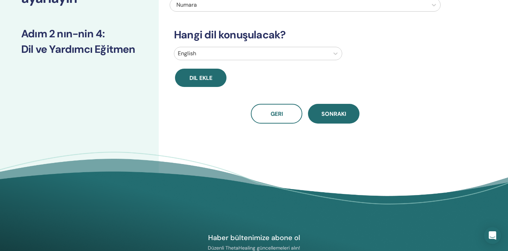
scroll to position [0, 0]
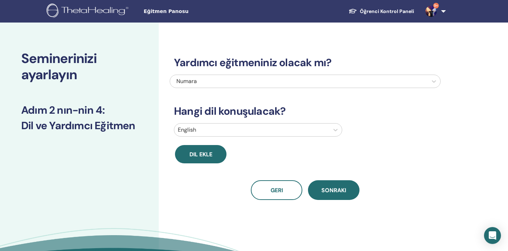
click at [285, 125] on div at bounding box center [252, 130] width 148 height 10
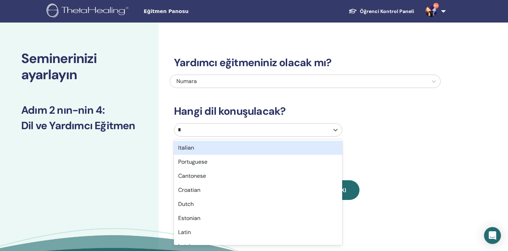
type input "**"
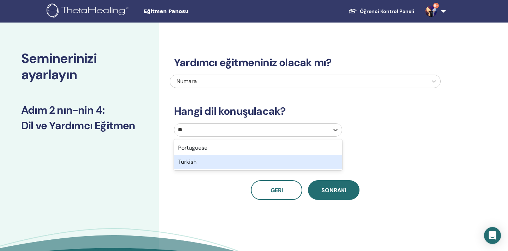
click at [268, 157] on div "Turkish" at bounding box center [258, 162] width 168 height 14
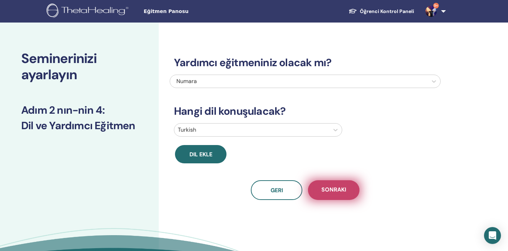
click at [322, 188] on span "Sonraki" at bounding box center [333, 190] width 25 height 9
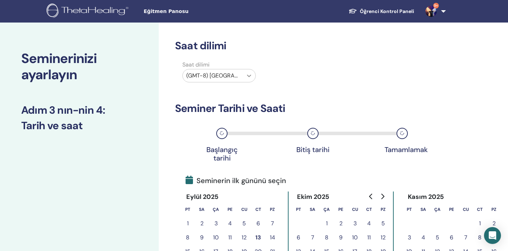
click at [243, 80] on div at bounding box center [249, 75] width 13 height 13
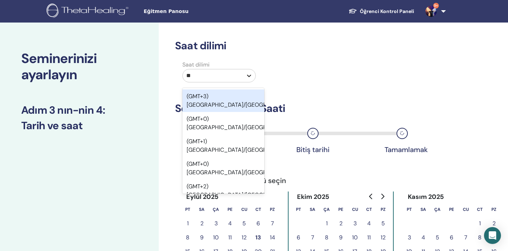
type input "***"
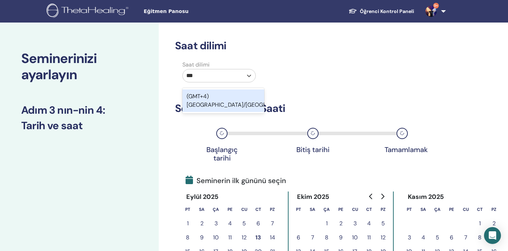
click at [215, 99] on div "(GMT+4) [GEOGRAPHIC_DATA]/[GEOGRAPHIC_DATA]" at bounding box center [223, 101] width 82 height 23
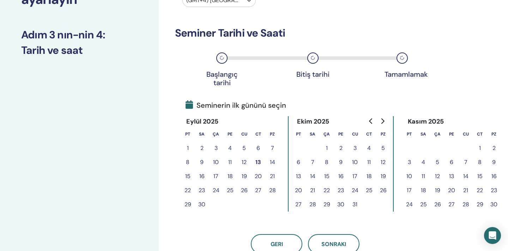
scroll to position [70, 0]
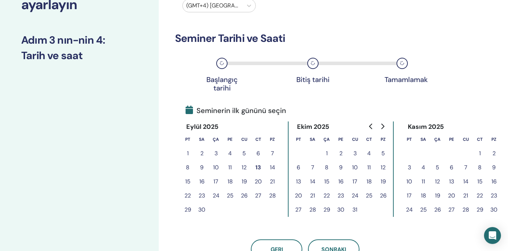
click at [273, 196] on button "28" at bounding box center [272, 196] width 14 height 14
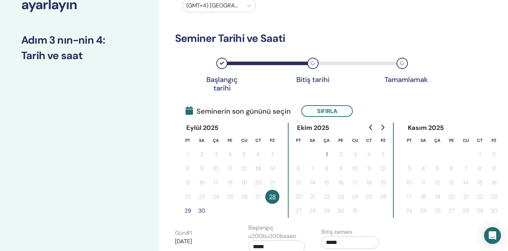
click at [188, 208] on button "29" at bounding box center [188, 211] width 14 height 14
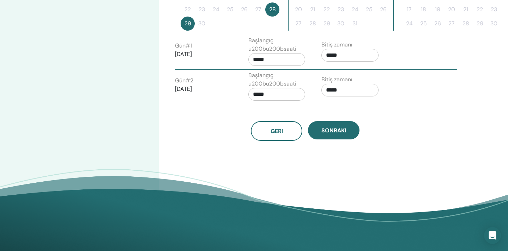
scroll to position [259, 0]
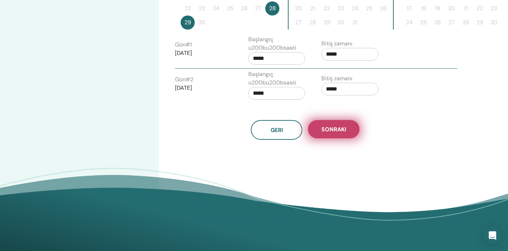
click at [319, 137] on button "Sonraki" at bounding box center [333, 129] width 51 height 18
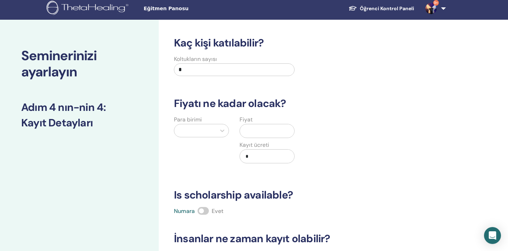
scroll to position [0, 0]
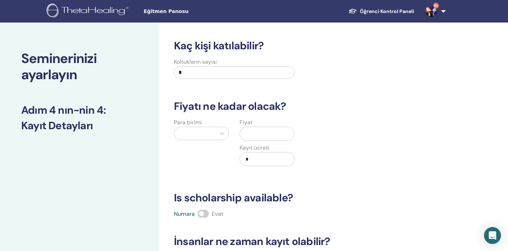
click at [235, 75] on input "*" at bounding box center [234, 72] width 121 height 13
type input "**"
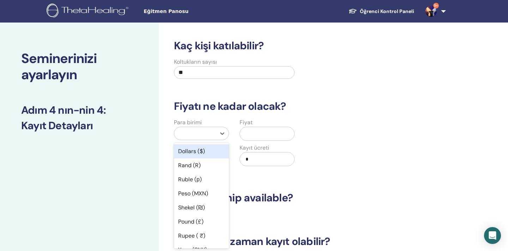
click at [195, 133] on div at bounding box center [195, 134] width 35 height 10
click at [196, 149] on div "Dollars ($)" at bounding box center [201, 152] width 55 height 14
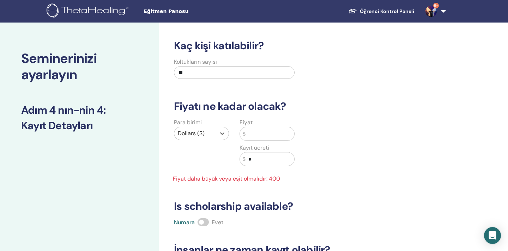
click at [250, 136] on input "text" at bounding box center [269, 133] width 49 height 13
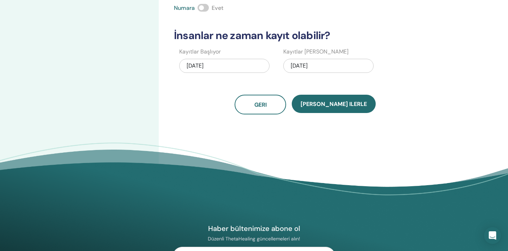
scroll to position [210, 0]
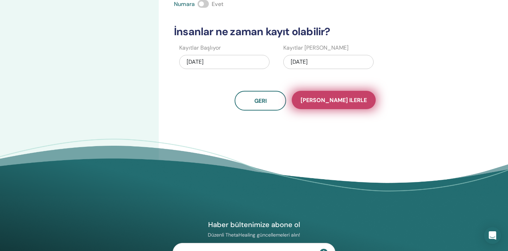
type input "***"
click at [329, 108] on button "Kaydet ilerle" at bounding box center [334, 100] width 84 height 18
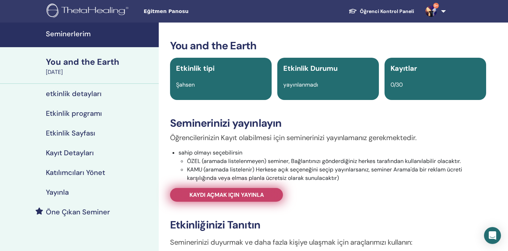
click at [261, 189] on link "Kaydı açmak için yayınla" at bounding box center [226, 195] width 113 height 14
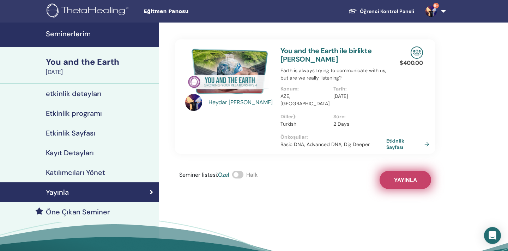
click at [398, 177] on span "Yayınla" at bounding box center [405, 180] width 23 height 7
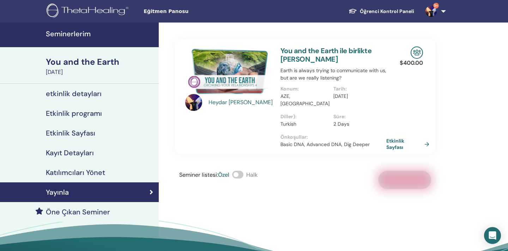
click at [65, 37] on h4 "Seminerlerim" at bounding box center [100, 34] width 109 height 8
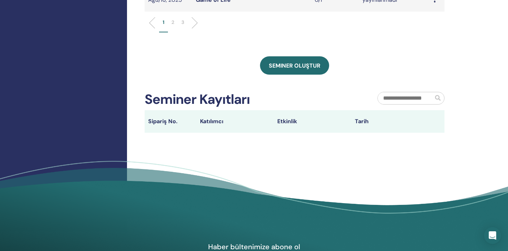
scroll to position [385, 0]
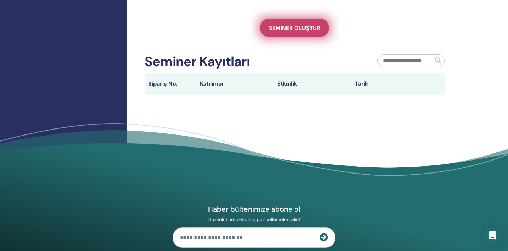
click at [295, 26] on span "Seminer oluştur" at bounding box center [294, 27] width 51 height 7
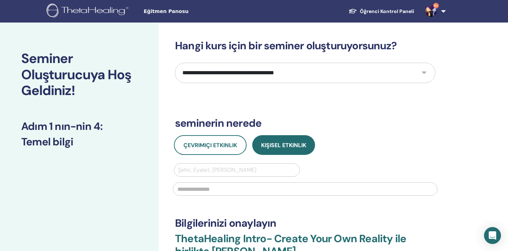
click at [219, 165] on div at bounding box center [237, 170] width 118 height 10
click at [237, 69] on select "**********" at bounding box center [305, 73] width 260 height 20
select select "****"
click at [175, 63] on select "**********" at bounding box center [305, 73] width 260 height 20
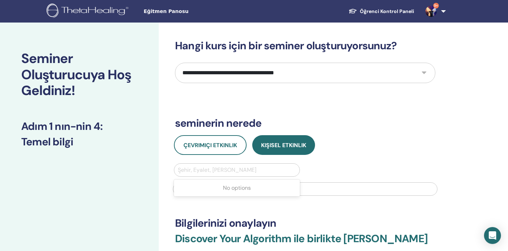
click at [248, 172] on div at bounding box center [237, 170] width 118 height 10
type input "****"
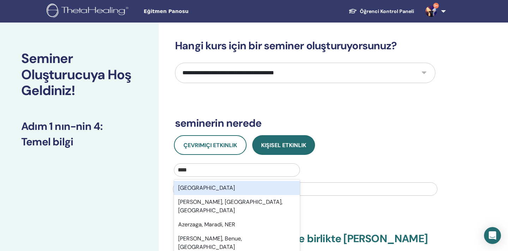
click at [232, 187] on div "Azerbaijan" at bounding box center [237, 188] width 126 height 14
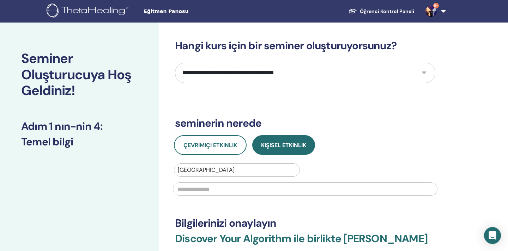
click at [232, 191] on input "text" at bounding box center [305, 189] width 264 height 13
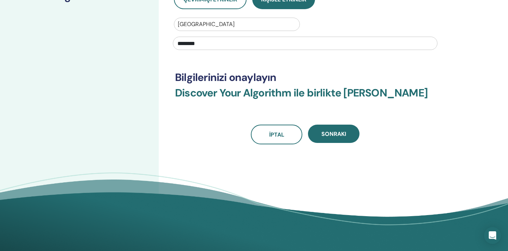
scroll to position [158, 0]
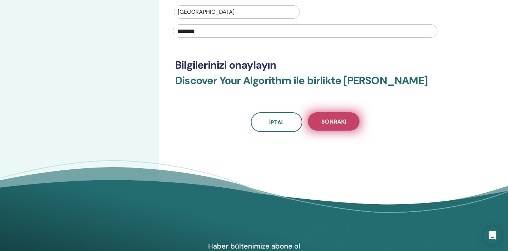
type input "********"
click at [348, 122] on button "Sonraki" at bounding box center [333, 121] width 51 height 18
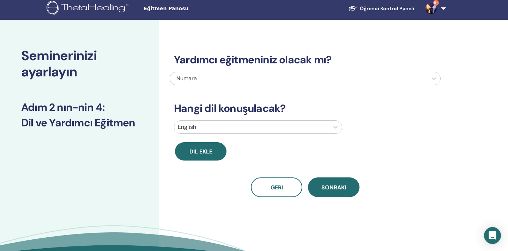
scroll to position [0, 0]
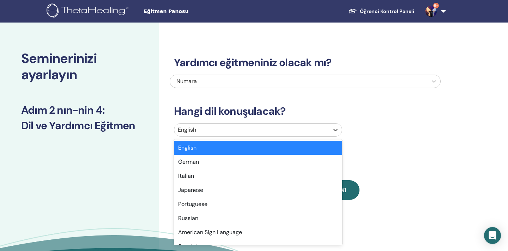
click at [296, 129] on div at bounding box center [252, 130] width 148 height 10
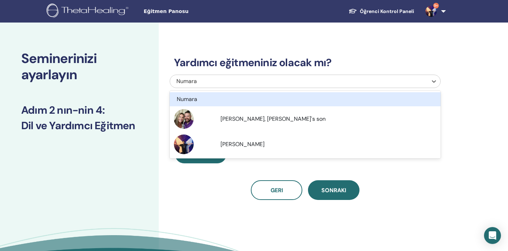
click at [294, 84] on div "Numara" at bounding box center [279, 81] width 206 height 8
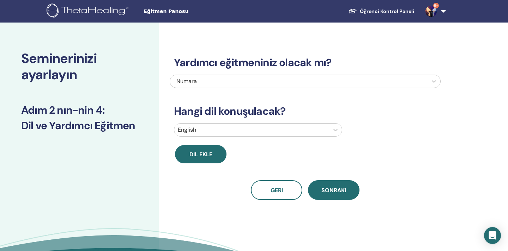
click at [227, 177] on div "Yardımcı eğitmeniniz olacak mı? Numara Hangi dil konuşulacak? English Dil ekle …" at bounding box center [305, 119] width 271 height 161
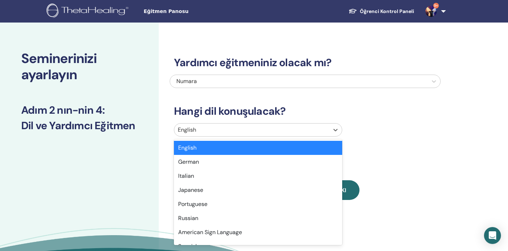
click at [231, 136] on div "English" at bounding box center [251, 130] width 155 height 13
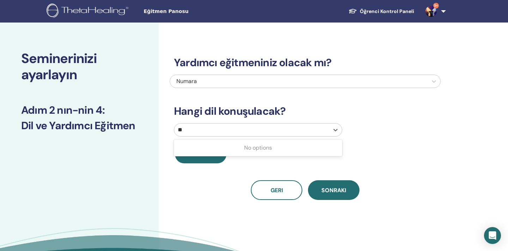
type input "*"
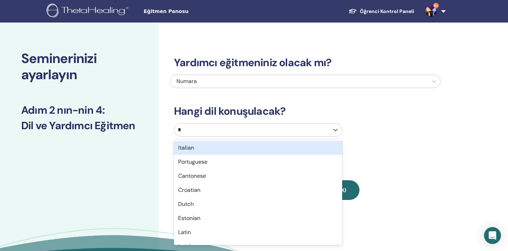
type input "**"
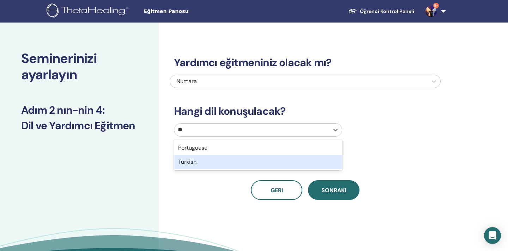
click at [254, 158] on div "Turkish" at bounding box center [258, 162] width 168 height 14
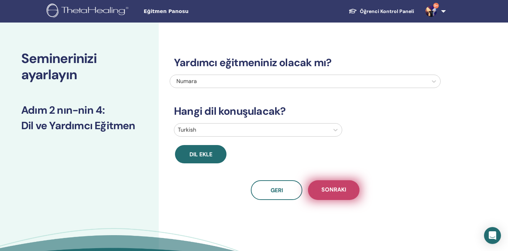
click at [330, 184] on button "Sonraki" at bounding box center [333, 191] width 51 height 20
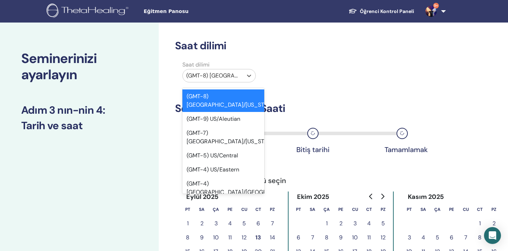
click at [241, 75] on div "(GMT-8) [GEOGRAPHIC_DATA]/[US_STATE]" at bounding box center [213, 75] width 60 height 13
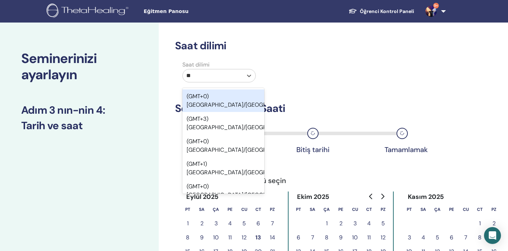
type input "***"
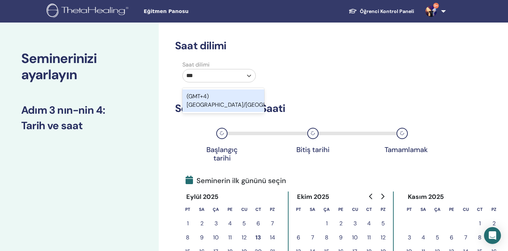
click at [230, 96] on div "(GMT+4) [GEOGRAPHIC_DATA]/[GEOGRAPHIC_DATA]" at bounding box center [223, 101] width 82 height 23
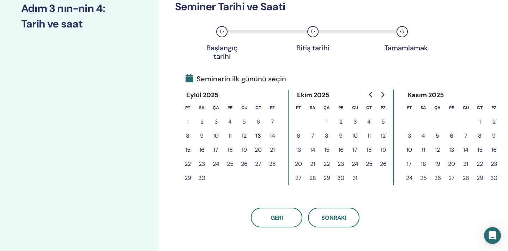
scroll to position [103, 0]
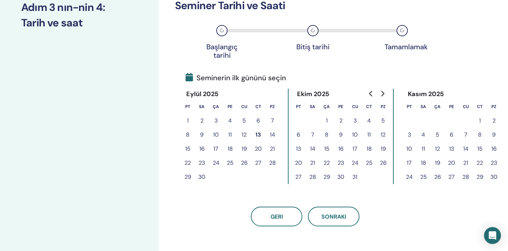
click at [206, 176] on button "30" at bounding box center [202, 177] width 14 height 14
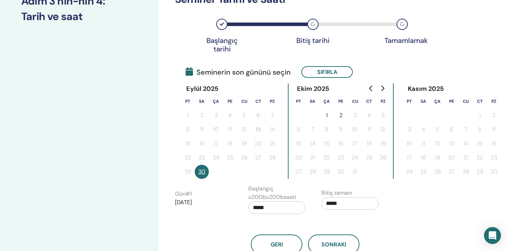
scroll to position [110, 0]
click at [204, 174] on button "30" at bounding box center [202, 172] width 14 height 14
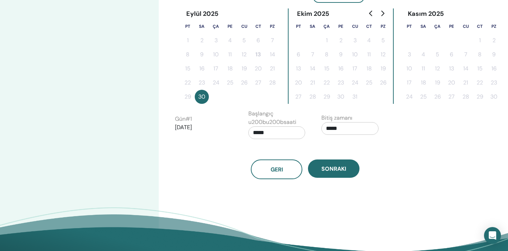
scroll to position [257, 0]
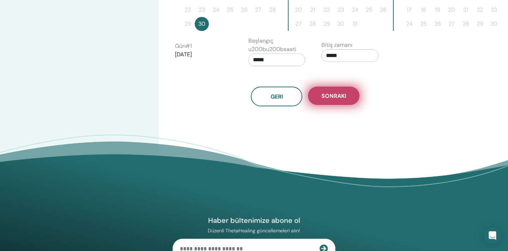
click at [336, 89] on button "Sonraki" at bounding box center [333, 96] width 51 height 18
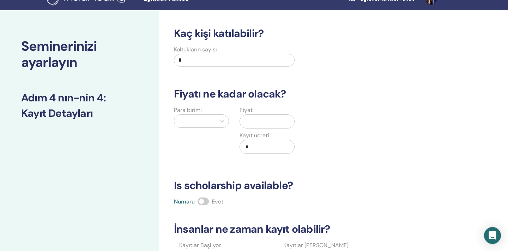
scroll to position [6, 0]
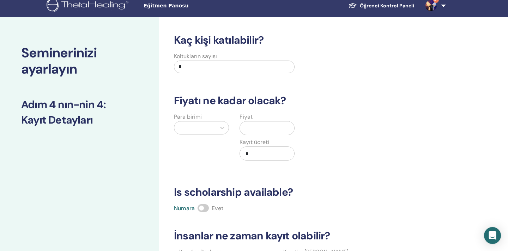
click at [266, 72] on input "*" at bounding box center [234, 67] width 121 height 13
type input "**"
click at [213, 124] on div at bounding box center [195, 128] width 42 height 13
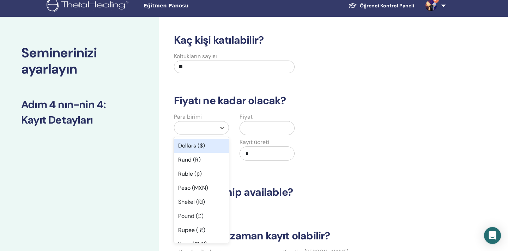
click at [200, 148] on div "Dollars ($)" at bounding box center [201, 146] width 55 height 14
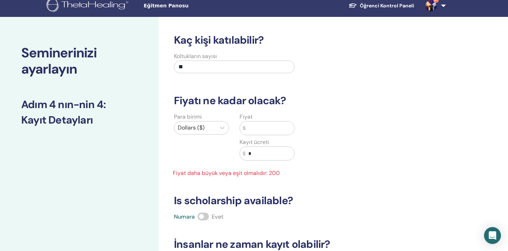
click at [256, 127] on input "text" at bounding box center [269, 128] width 49 height 13
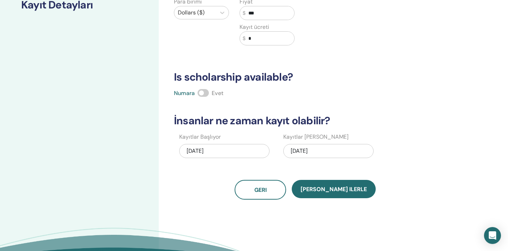
scroll to position [132, 0]
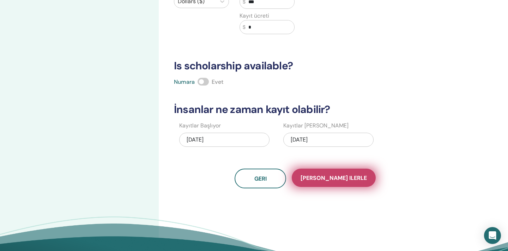
type input "***"
click at [323, 175] on span "[PERSON_NAME] ilerle" at bounding box center [333, 178] width 66 height 7
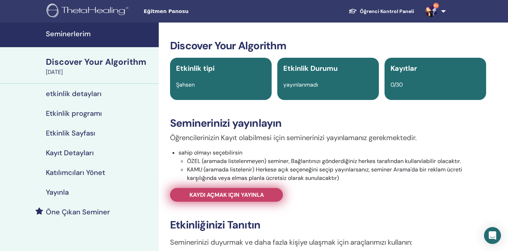
click at [270, 191] on link "Kaydı açmak için yayınla" at bounding box center [226, 195] width 113 height 14
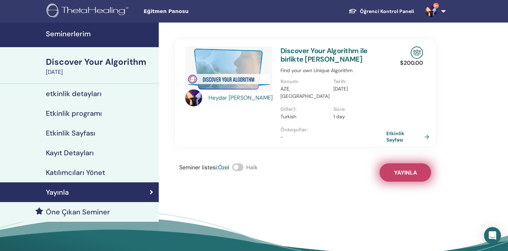
click at [384, 164] on button "Yayınla" at bounding box center [404, 173] width 51 height 18
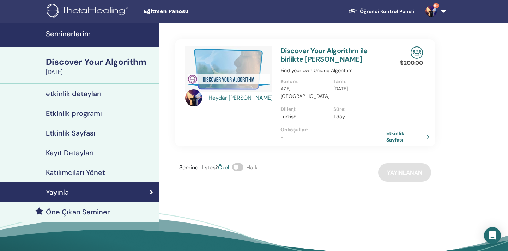
click at [87, 31] on h4 "Seminerlerim" at bounding box center [100, 34] width 109 height 8
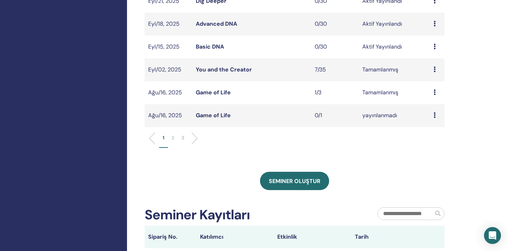
scroll to position [256, 0]
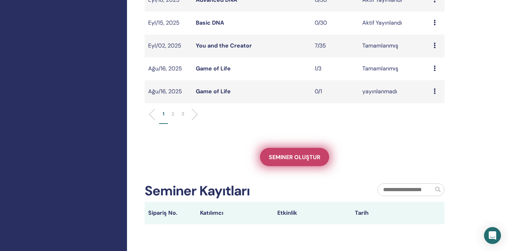
click at [299, 152] on link "Seminer oluştur" at bounding box center [294, 157] width 69 height 18
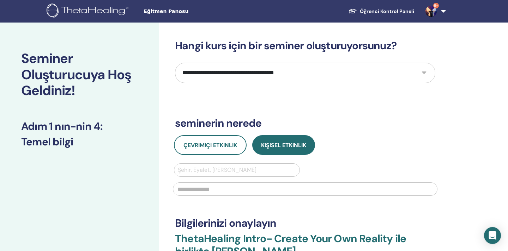
click at [333, 78] on select "**********" at bounding box center [305, 73] width 260 height 20
select select "**"
click at [175, 63] on select "**********" at bounding box center [305, 73] width 260 height 20
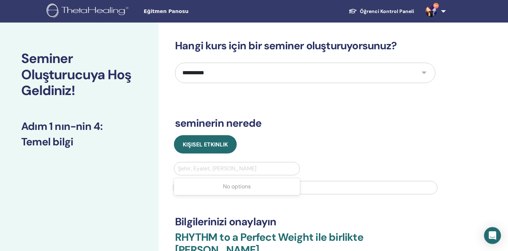
click at [235, 167] on div at bounding box center [237, 169] width 118 height 10
type input "****"
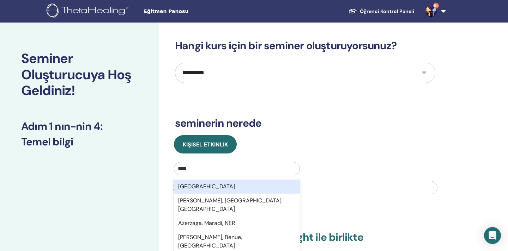
click at [212, 183] on div "[GEOGRAPHIC_DATA]" at bounding box center [237, 187] width 126 height 14
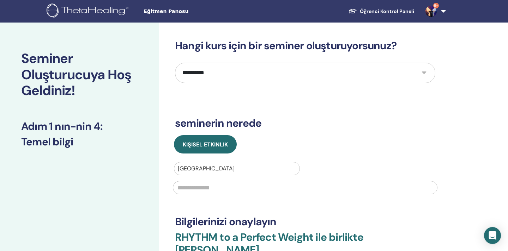
click at [208, 188] on input "text" at bounding box center [305, 187] width 264 height 13
type input "*"
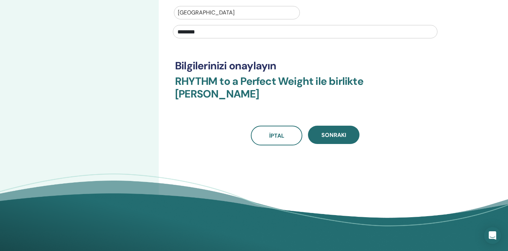
scroll to position [166, 0]
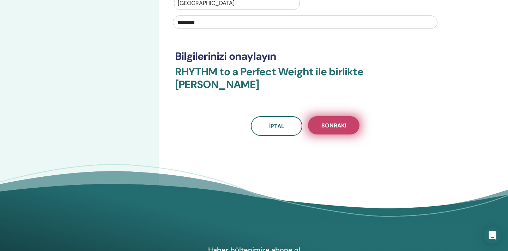
type input "********"
click at [336, 120] on button "Sonraki" at bounding box center [333, 125] width 51 height 18
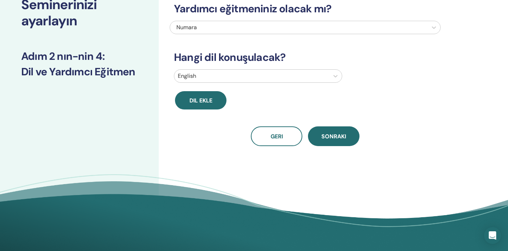
scroll to position [0, 0]
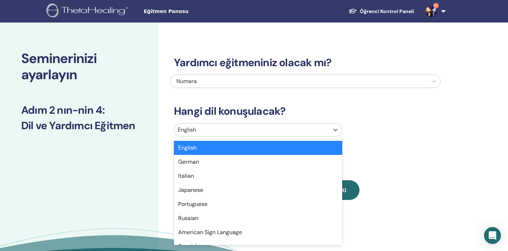
click at [309, 125] on div "English" at bounding box center [251, 130] width 155 height 13
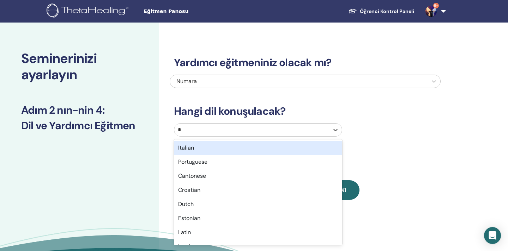
type input "**"
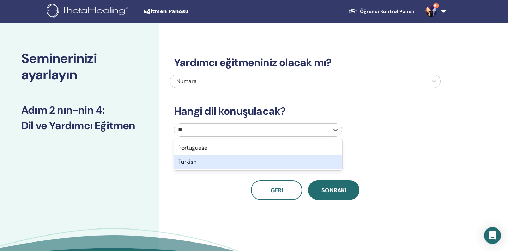
click at [268, 164] on div "Turkish" at bounding box center [258, 162] width 168 height 14
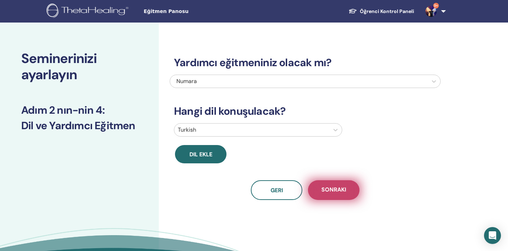
click at [336, 186] on button "Sonraki" at bounding box center [333, 191] width 51 height 20
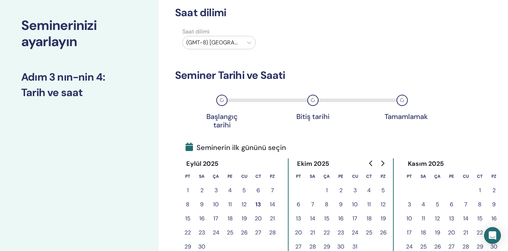
scroll to position [35, 0]
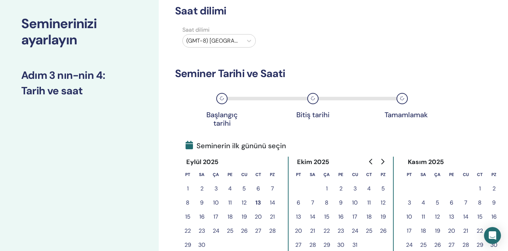
click at [245, 48] on div "(GMT-8) [GEOGRAPHIC_DATA]/[US_STATE]" at bounding box center [219, 42] width 82 height 16
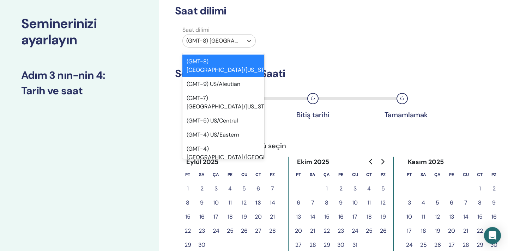
click at [242, 45] on div "(GMT-8) [GEOGRAPHIC_DATA]/[US_STATE]" at bounding box center [213, 41] width 60 height 13
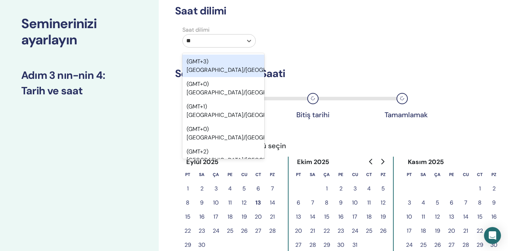
type input "***"
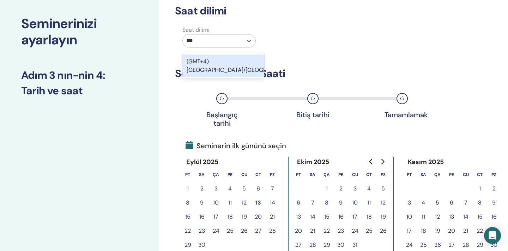
click at [227, 59] on div "(GMT+4) [GEOGRAPHIC_DATA]/[GEOGRAPHIC_DATA]" at bounding box center [223, 66] width 82 height 23
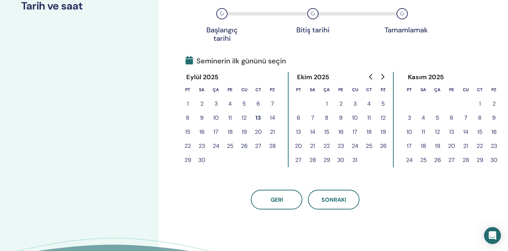
scroll to position [117, 0]
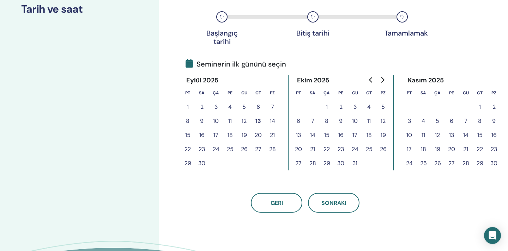
click at [323, 108] on button "1" at bounding box center [326, 107] width 14 height 14
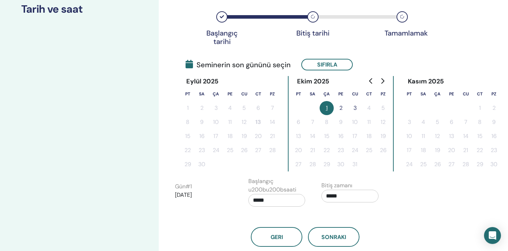
click at [325, 112] on button "1" at bounding box center [326, 108] width 14 height 14
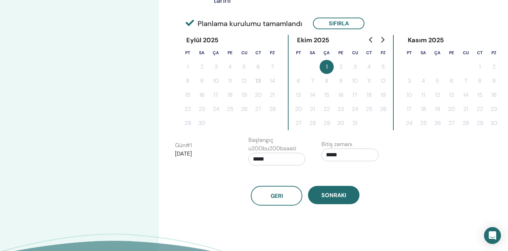
scroll to position [159, 0]
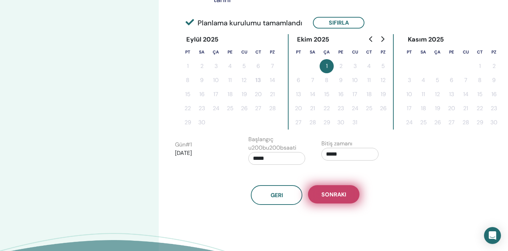
click at [341, 200] on button "Sonraki" at bounding box center [333, 194] width 51 height 18
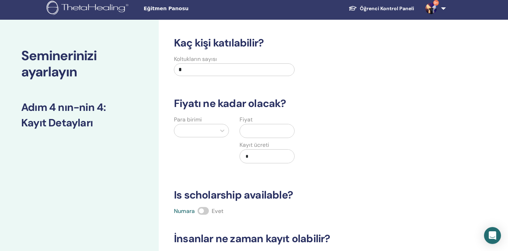
scroll to position [0, 0]
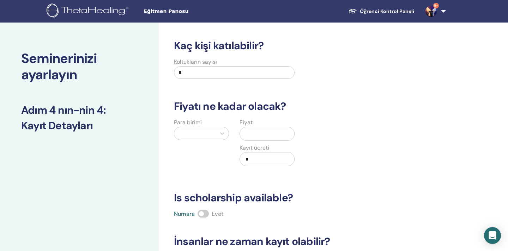
click at [227, 66] on div "Koltukların sayısı *" at bounding box center [234, 70] width 121 height 25
click at [227, 66] on input "*" at bounding box center [234, 72] width 121 height 13
type input "**"
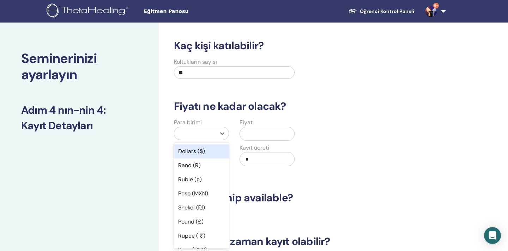
click at [194, 139] on div at bounding box center [195, 133] width 42 height 13
click at [196, 150] on div "Dollars ($)" at bounding box center [201, 152] width 55 height 14
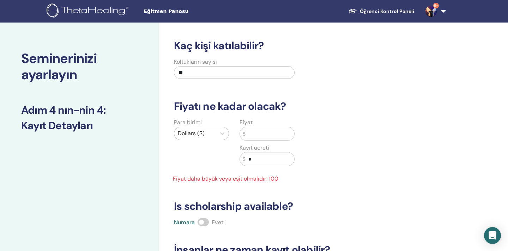
click at [252, 134] on input "text" at bounding box center [269, 133] width 49 height 13
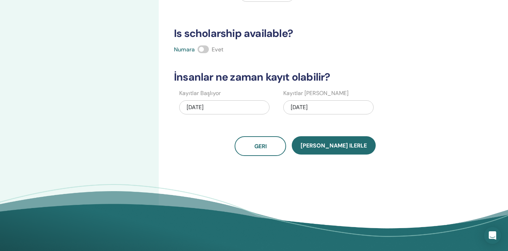
scroll to position [220, 0]
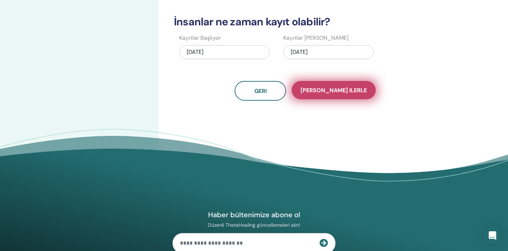
type input "***"
click at [330, 92] on span "Kaydet ilerle" at bounding box center [333, 90] width 66 height 7
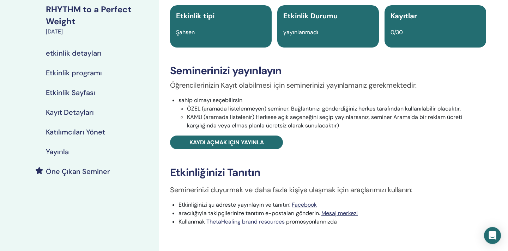
scroll to position [78, 0]
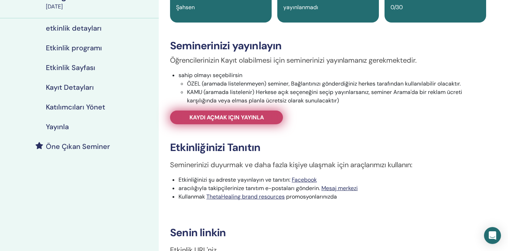
click at [265, 111] on link "Kaydı açmak için yayınla" at bounding box center [226, 118] width 113 height 14
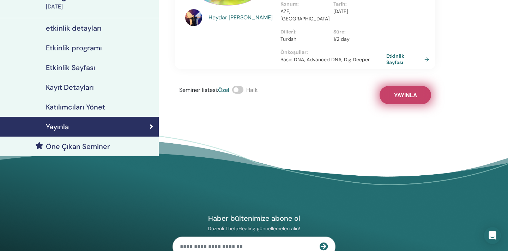
click at [414, 86] on button "Yayınla" at bounding box center [404, 95] width 51 height 18
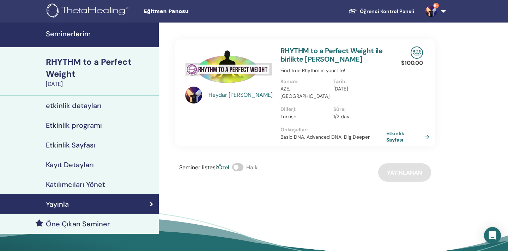
click at [76, 34] on h4 "Seminerlerim" at bounding box center [100, 34] width 109 height 8
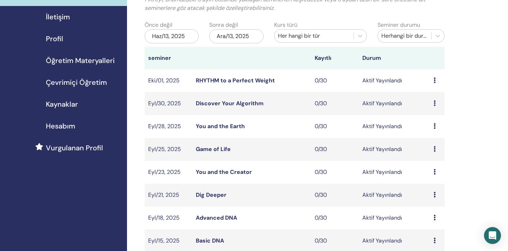
scroll to position [64, 0]
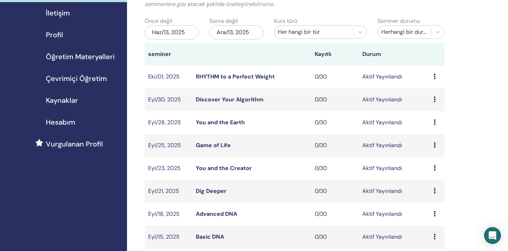
click at [238, 167] on link "You and the Creator" at bounding box center [224, 168] width 56 height 7
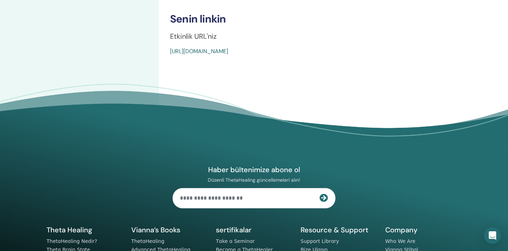
scroll to position [199, 0]
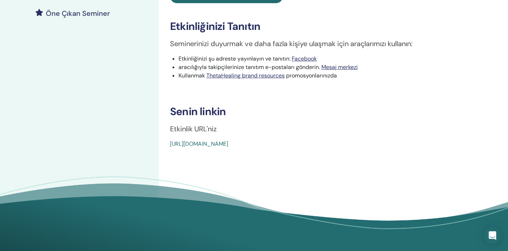
drag, startPoint x: 342, startPoint y: 151, endPoint x: 170, endPoint y: 146, distance: 172.9
click at [170, 146] on div "You and the Creator Etkinlik tipi Şahsen Etkinlik Durumu Aktif Yayınlandı Kayıt…" at bounding box center [328, 35] width 339 height 423
click at [181, 145] on link "https://www.thetahealing.com/seminar-377346-details.html" at bounding box center [199, 143] width 58 height 7
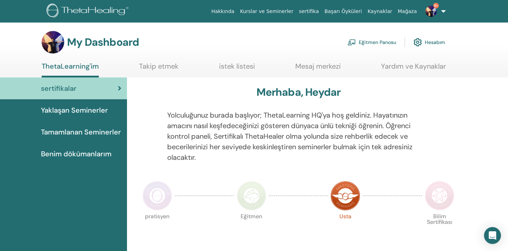
click at [358, 41] on link "Eğitmen Panosu" at bounding box center [371, 43] width 49 height 16
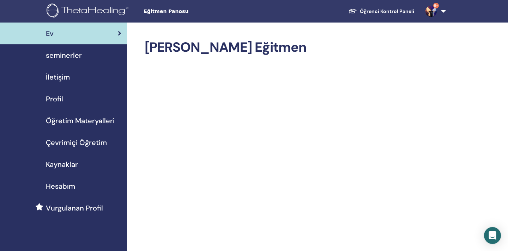
click at [68, 55] on span "seminerler" at bounding box center [64, 55] width 36 height 11
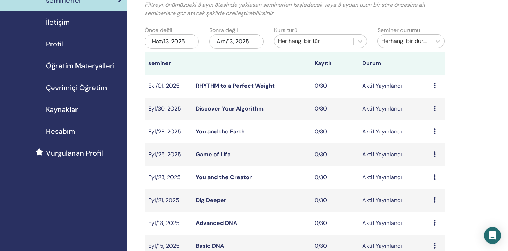
scroll to position [57, 0]
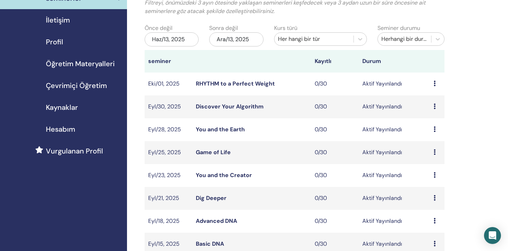
click at [225, 152] on link "Game of Life" at bounding box center [213, 152] width 35 height 7
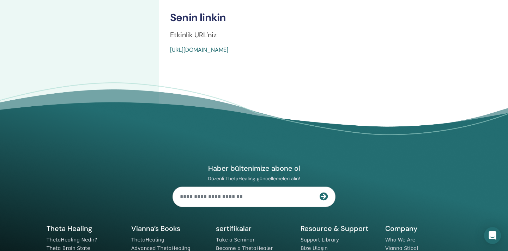
scroll to position [281, 0]
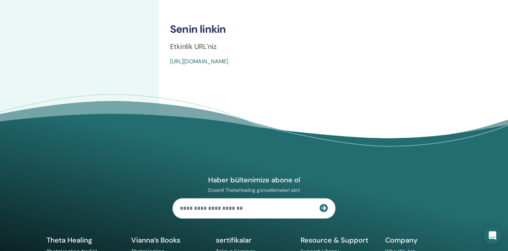
drag, startPoint x: 339, startPoint y: 65, endPoint x: 170, endPoint y: 63, distance: 169.3
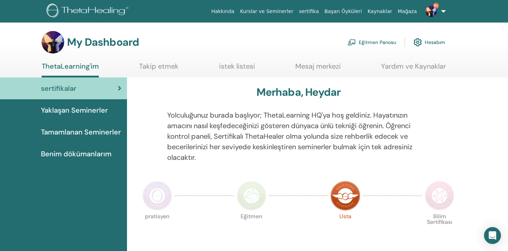
click at [446, 11] on link "9+" at bounding box center [434, 11] width 29 height 23
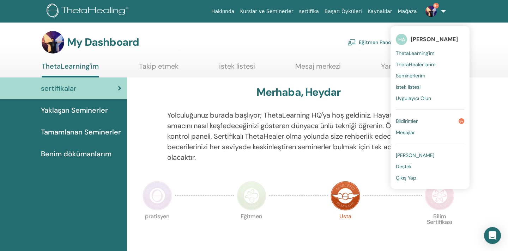
click at [415, 181] on link "Çıkış Yap" at bounding box center [430, 177] width 68 height 11
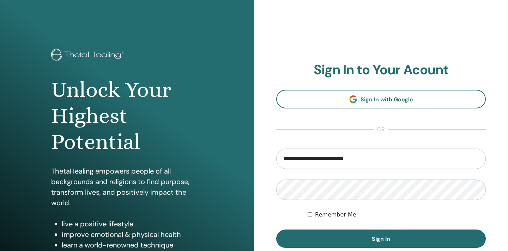
type input "**********"
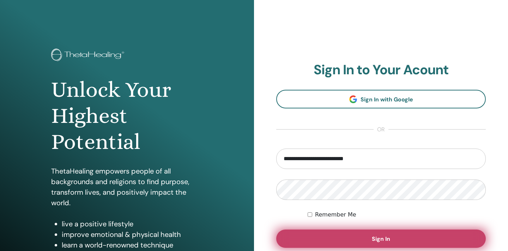
click at [376, 236] on span "Sign In" at bounding box center [381, 239] width 18 height 7
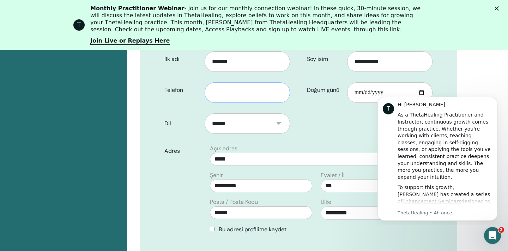
click at [261, 97] on input "text" at bounding box center [247, 93] width 85 height 20
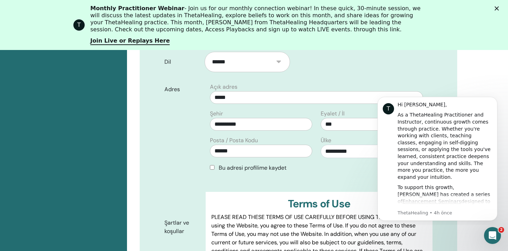
scroll to position [266, 0]
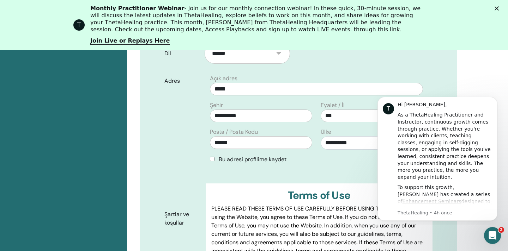
type input "*******"
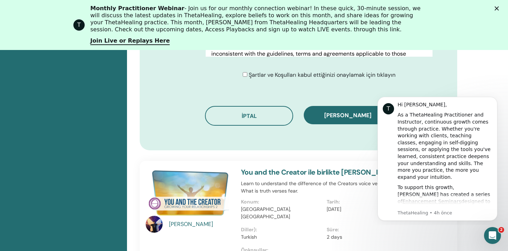
scroll to position [462, 0]
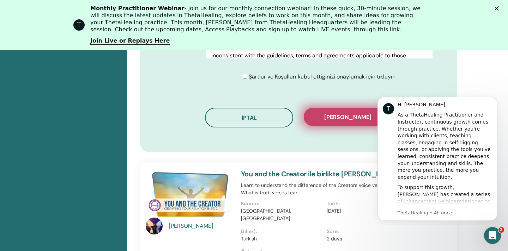
click at [352, 118] on span "Kaydı onayla" at bounding box center [347, 117] width 47 height 7
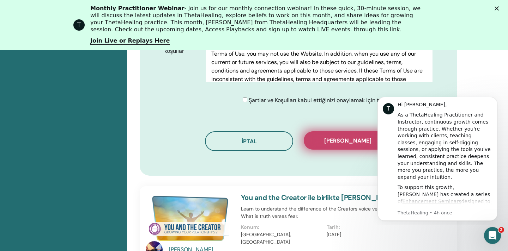
click at [342, 137] on span "Kaydı onayla" at bounding box center [347, 140] width 47 height 7
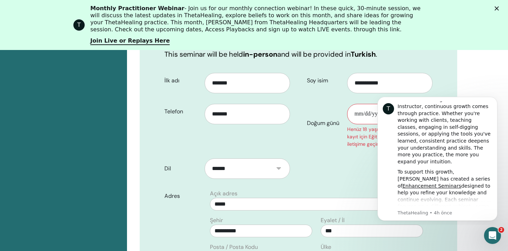
scroll to position [171, 0]
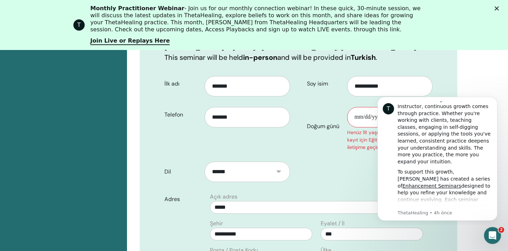
click at [365, 116] on input "Doğum günü" at bounding box center [389, 117] width 85 height 20
click at [496, 98] on icon "Dismiss notification" at bounding box center [495, 99] width 4 height 4
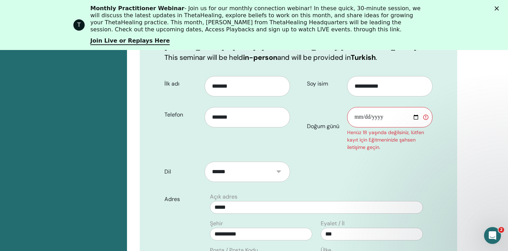
click at [415, 117] on input "Doğum günü" at bounding box center [389, 117] width 85 height 20
type input "**********"
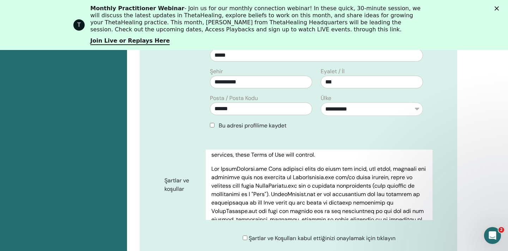
scroll to position [133, 0]
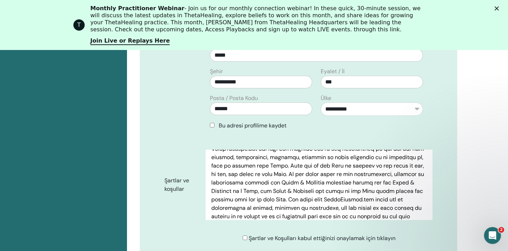
click at [358, 231] on form "**********" at bounding box center [298, 84] width 279 height 330
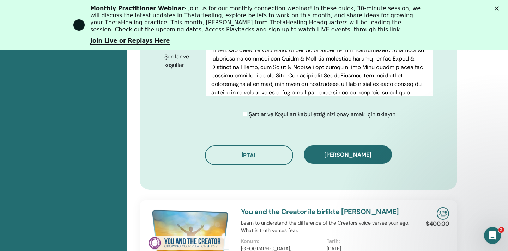
scroll to position [443, 0]
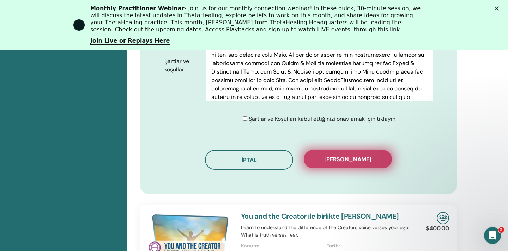
click at [367, 165] on button "Kaydı onayla" at bounding box center [348, 159] width 88 height 18
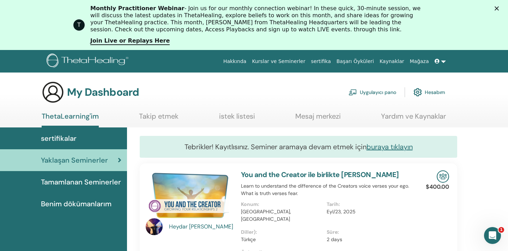
click at [377, 96] on link "Uygulayıcı pano" at bounding box center [372, 93] width 48 height 16
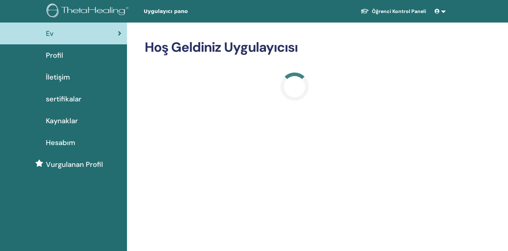
click at [51, 60] on span "Profil" at bounding box center [54, 55] width 17 height 11
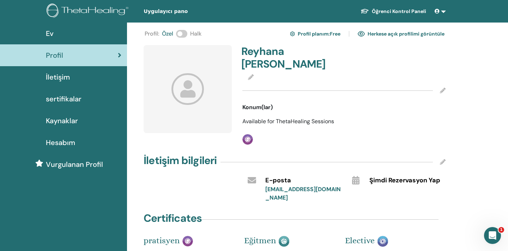
click at [389, 11] on link "Öğrenci Kontrol Paneli" at bounding box center [393, 11] width 77 height 13
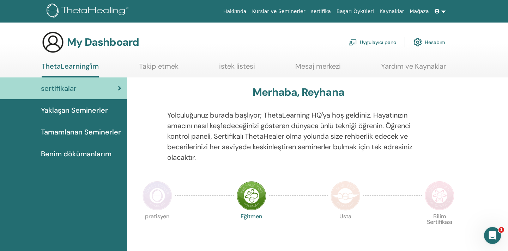
click at [85, 111] on span "Yaklaşan Seminerler" at bounding box center [74, 110] width 67 height 11
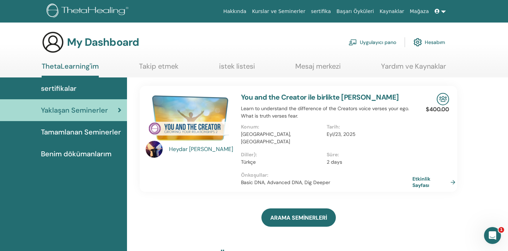
click at [270, 98] on link "You and the Creator ile birlikte [PERSON_NAME]" at bounding box center [320, 97] width 158 height 9
click at [417, 179] on link "Etkinlik Sayfası" at bounding box center [436, 182] width 46 height 13
click at [445, 9] on link at bounding box center [440, 11] width 17 height 13
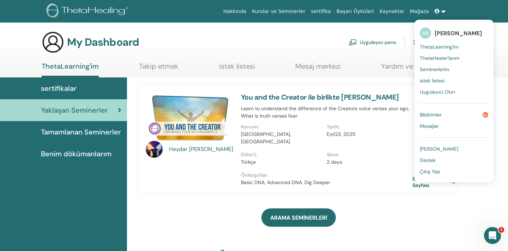
click at [435, 170] on span "Çıkış Yap" at bounding box center [430, 172] width 20 height 6
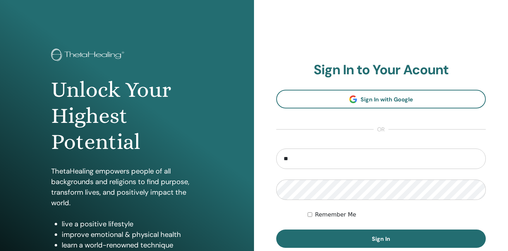
type input "**********"
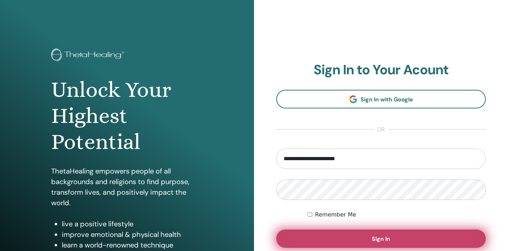
click at [341, 233] on button "Sign In" at bounding box center [380, 239] width 209 height 18
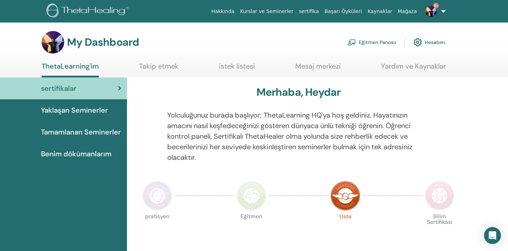
click at [361, 40] on link "Eğitmen Panosu" at bounding box center [371, 43] width 49 height 16
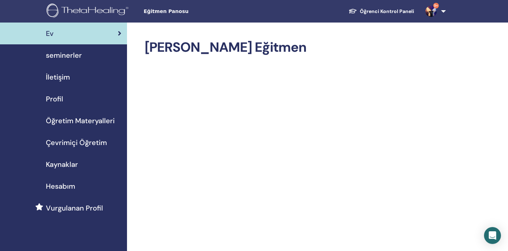
click at [85, 58] on div "seminerler" at bounding box center [64, 55] width 116 height 11
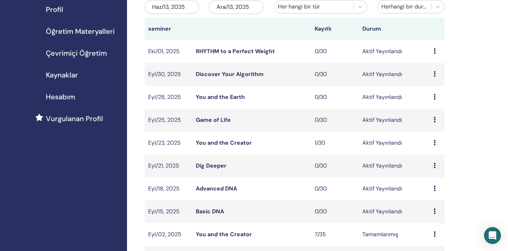
scroll to position [99, 0]
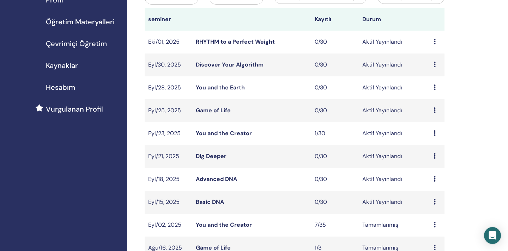
click at [222, 109] on link "Game of Life" at bounding box center [213, 110] width 35 height 7
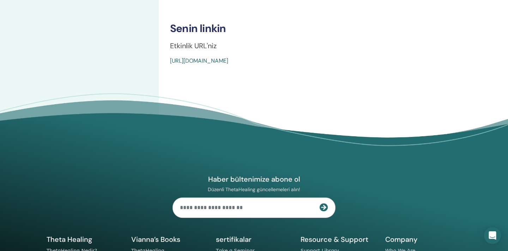
scroll to position [301, 0]
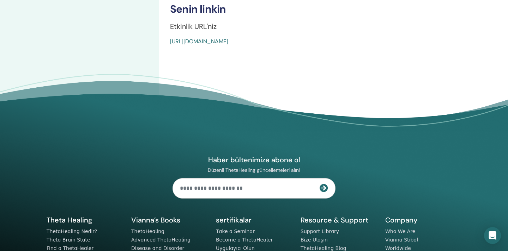
click at [228, 42] on link "https://www.thetahealing.com/seminar-377347-details.html" at bounding box center [199, 41] width 58 height 7
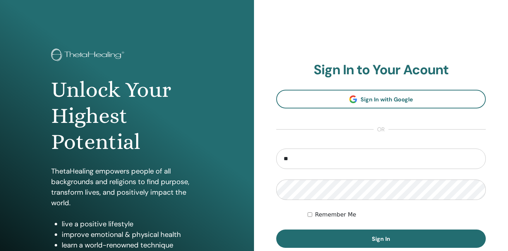
type input "**********"
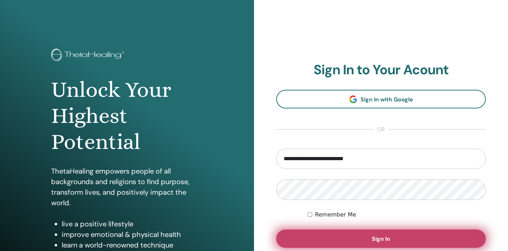
click at [348, 233] on button "Sign In" at bounding box center [380, 239] width 209 height 18
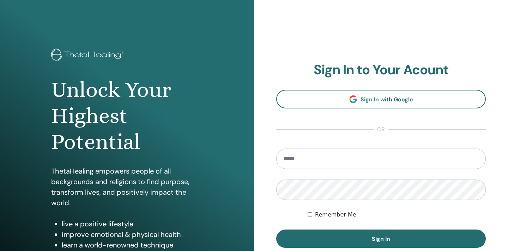
click at [301, 152] on input "email" at bounding box center [380, 159] width 209 height 20
type input "**********"
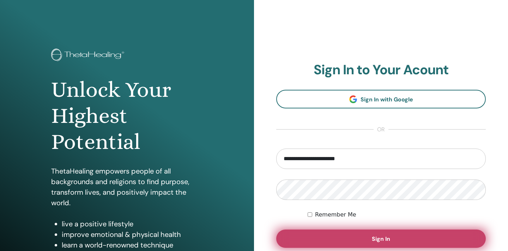
click at [341, 230] on button "Sign In" at bounding box center [380, 239] width 209 height 18
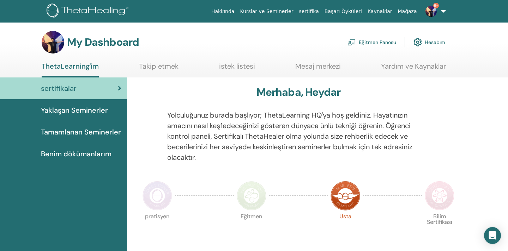
click at [367, 40] on link "Eğitmen Panosu" at bounding box center [371, 43] width 49 height 16
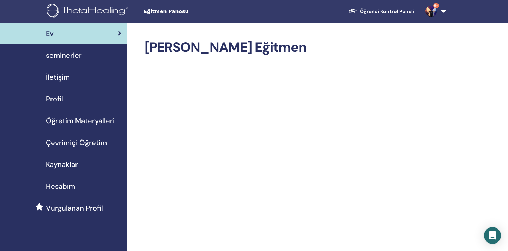
click at [79, 53] on span "seminerler" at bounding box center [64, 55] width 36 height 11
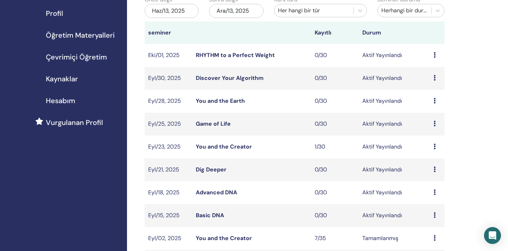
scroll to position [86, 0]
click at [216, 124] on link "Game of Life" at bounding box center [213, 123] width 35 height 7
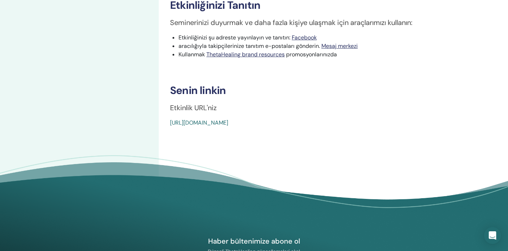
scroll to position [216, 0]
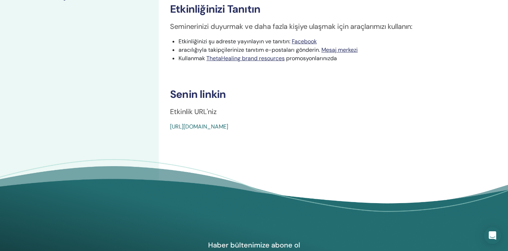
click at [228, 127] on link "[URL][DOMAIN_NAME]" at bounding box center [199, 126] width 58 height 7
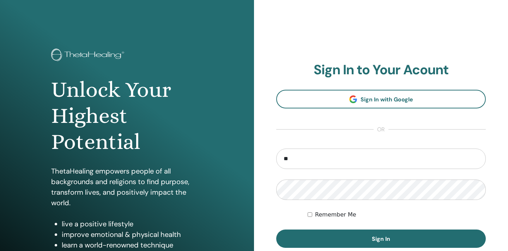
type input "**********"
click at [276, 230] on button "Sign In" at bounding box center [380, 239] width 209 height 18
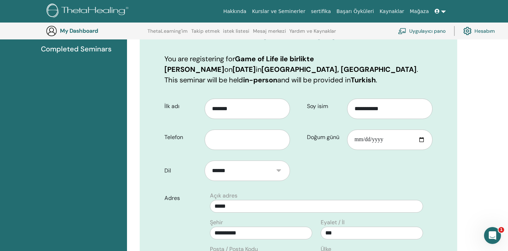
scroll to position [186, 0]
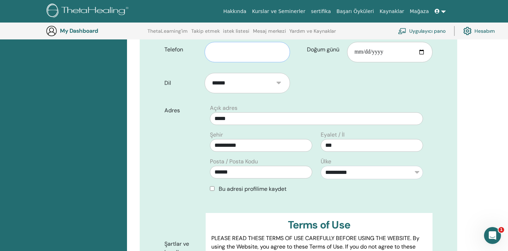
click at [261, 57] on input "text" at bounding box center [247, 52] width 85 height 20
type input "**********"
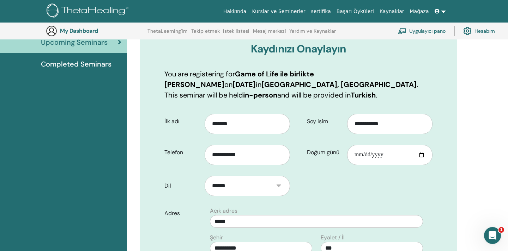
scroll to position [79, 0]
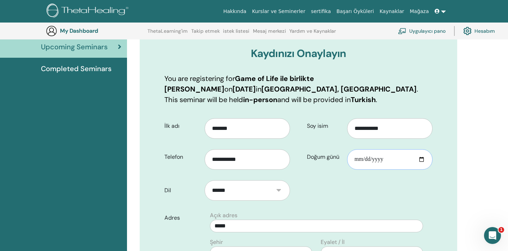
click at [421, 159] on input "Doğum günü" at bounding box center [389, 160] width 85 height 20
type input "**********"
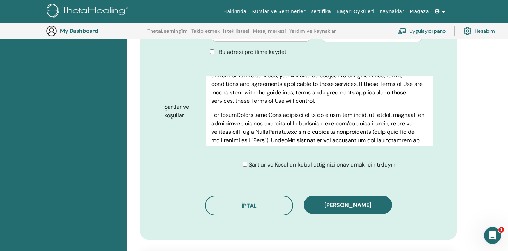
scroll to position [327, 0]
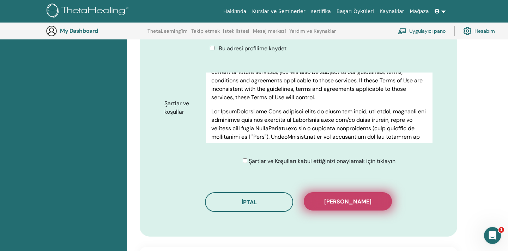
click at [326, 200] on button "Kaydı onayla" at bounding box center [348, 202] width 88 height 18
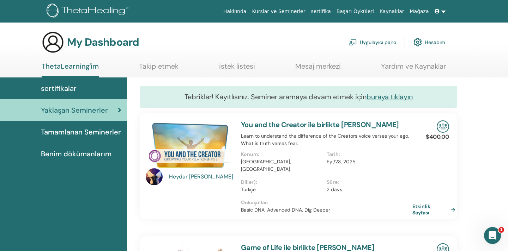
click at [447, 10] on link at bounding box center [440, 11] width 17 height 13
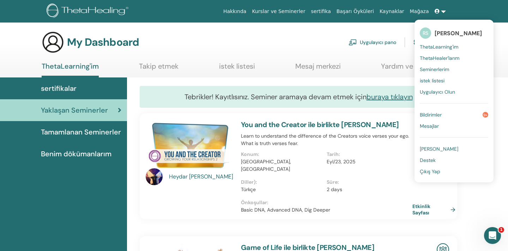
click at [426, 177] on link "Çıkış Yap" at bounding box center [454, 171] width 68 height 11
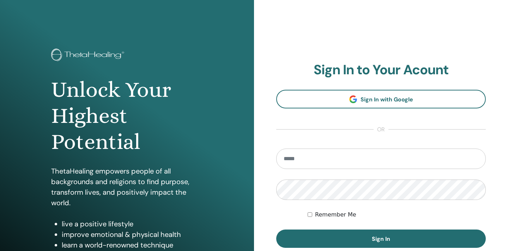
click at [406, 156] on input "email" at bounding box center [380, 159] width 209 height 20
type input "**********"
click at [276, 230] on button "Sign In" at bounding box center [380, 239] width 209 height 18
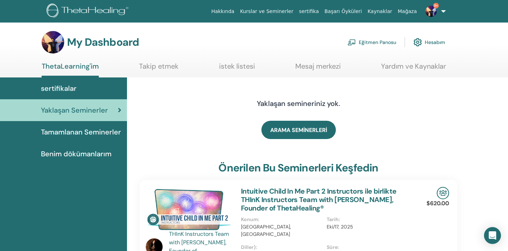
click at [379, 45] on link "Eğitmen Panosu" at bounding box center [371, 43] width 49 height 16
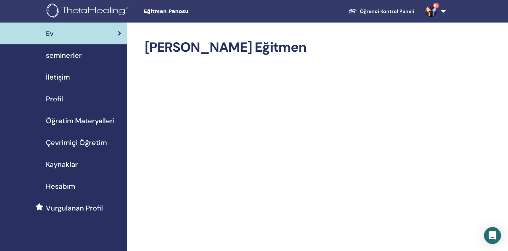
click at [75, 55] on span "seminerler" at bounding box center [64, 55] width 36 height 11
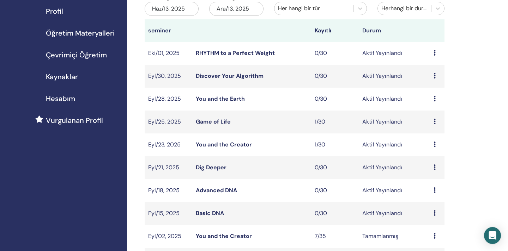
scroll to position [102, 0]
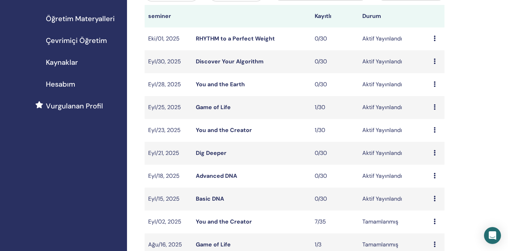
click at [209, 106] on link "Game of Life" at bounding box center [213, 107] width 35 height 7
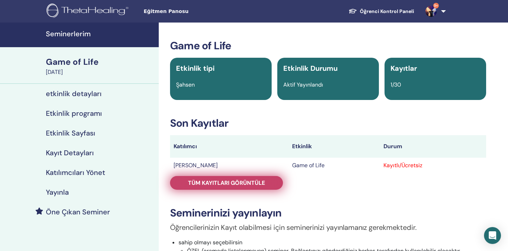
click at [264, 179] on link "Tüm kayıtları görüntüle" at bounding box center [226, 183] width 113 height 14
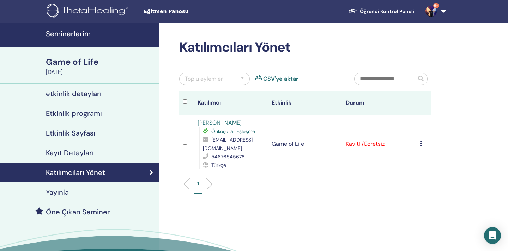
click at [421, 144] on icon at bounding box center [421, 144] width 2 height 6
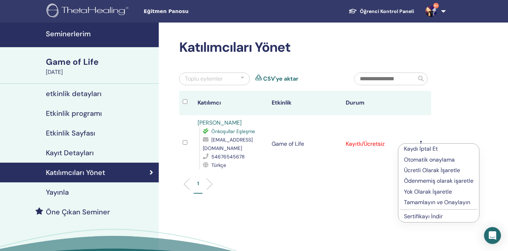
click at [416, 218] on link "Sertifikayı İndir" at bounding box center [423, 216] width 39 height 7
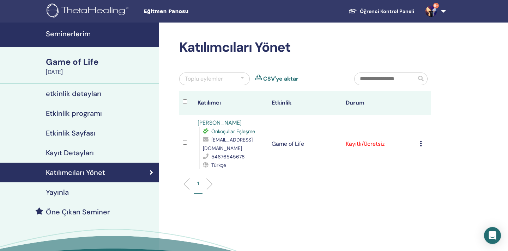
click at [77, 39] on link "Seminerlerim" at bounding box center [79, 35] width 159 height 25
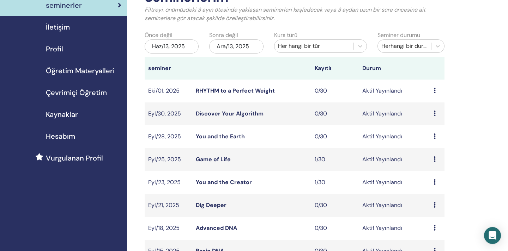
scroll to position [56, 0]
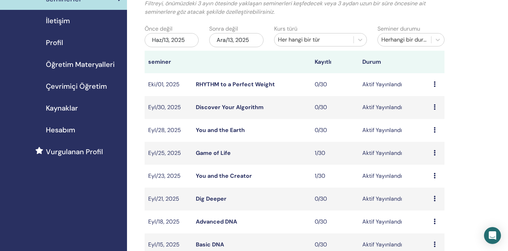
click at [228, 179] on link "You and the Creator" at bounding box center [224, 175] width 56 height 7
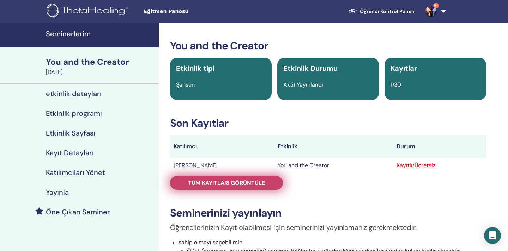
click at [279, 182] on link "Tüm kayıtları görüntüle" at bounding box center [226, 183] width 113 height 14
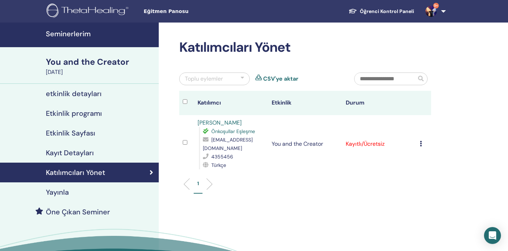
click at [422, 143] on div "Kaydı İptal Et Otomatik onaylama Ücretli Olarak İşaretle Ödenmemiş olarak işare…" at bounding box center [424, 144] width 8 height 8
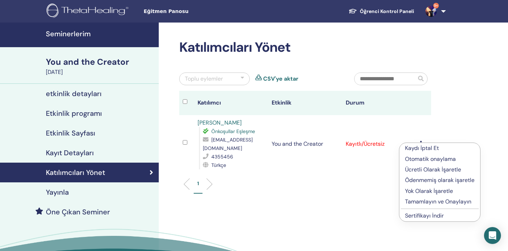
click at [414, 218] on link "Sertifikayı İndir" at bounding box center [424, 215] width 39 height 7
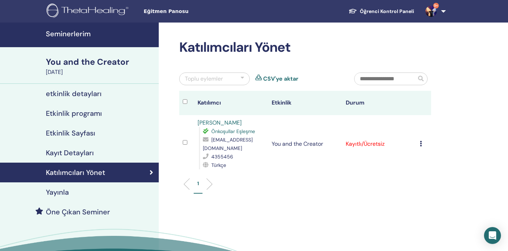
click at [85, 33] on h4 "Seminerlerim" at bounding box center [100, 34] width 109 height 8
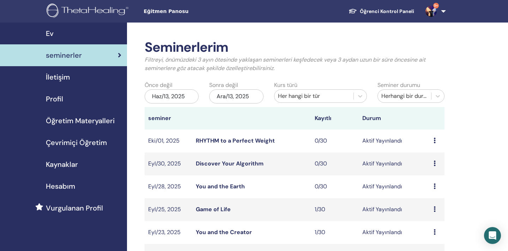
click at [443, 8] on link "9+" at bounding box center [434, 11] width 29 height 23
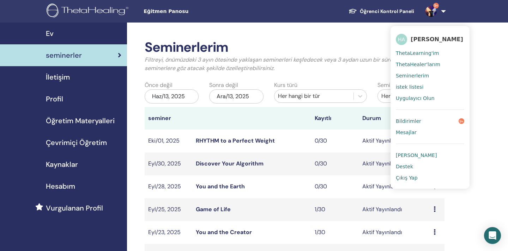
click at [405, 177] on span "Çıkış Yap" at bounding box center [407, 178] width 22 height 6
